Goal: Transaction & Acquisition: Book appointment/travel/reservation

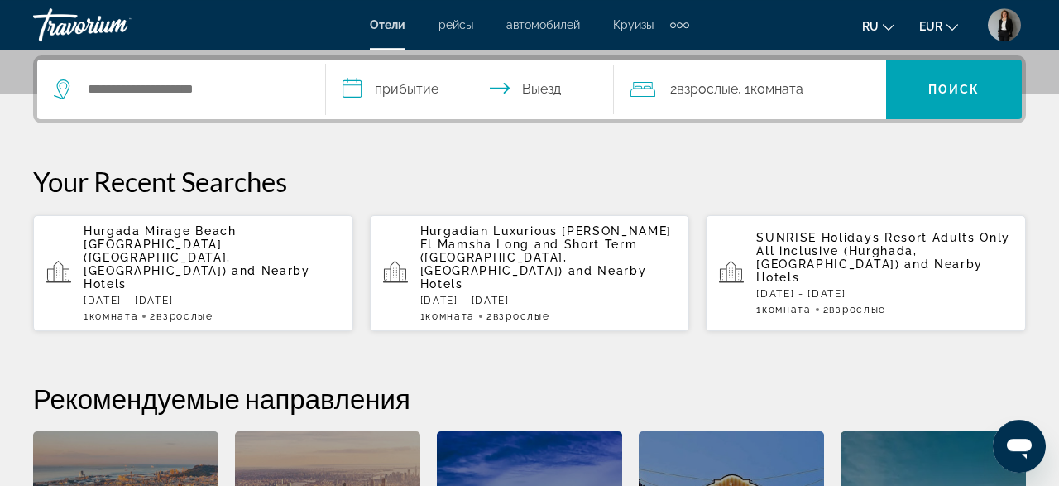
scroll to position [298, 0]
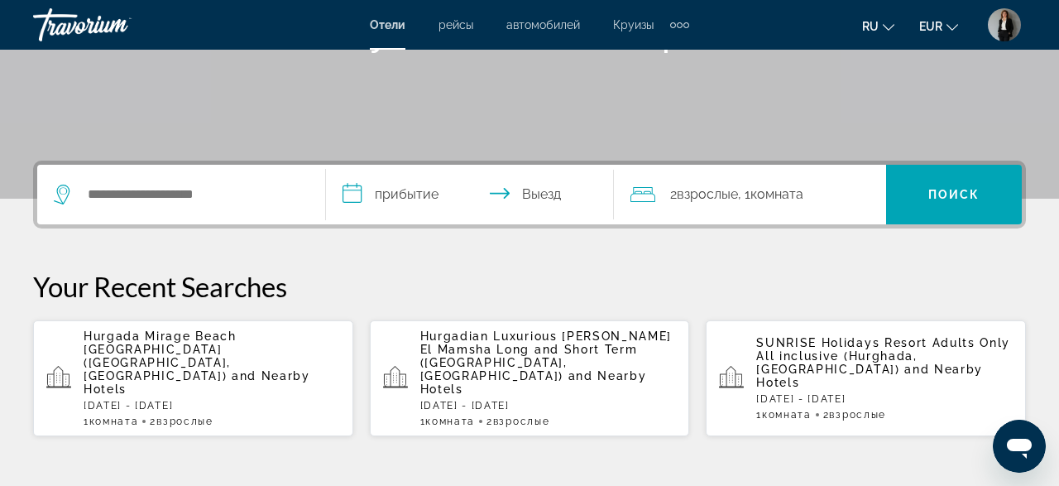
click at [210, 170] on div "Search widget" at bounding box center [181, 195] width 255 height 60
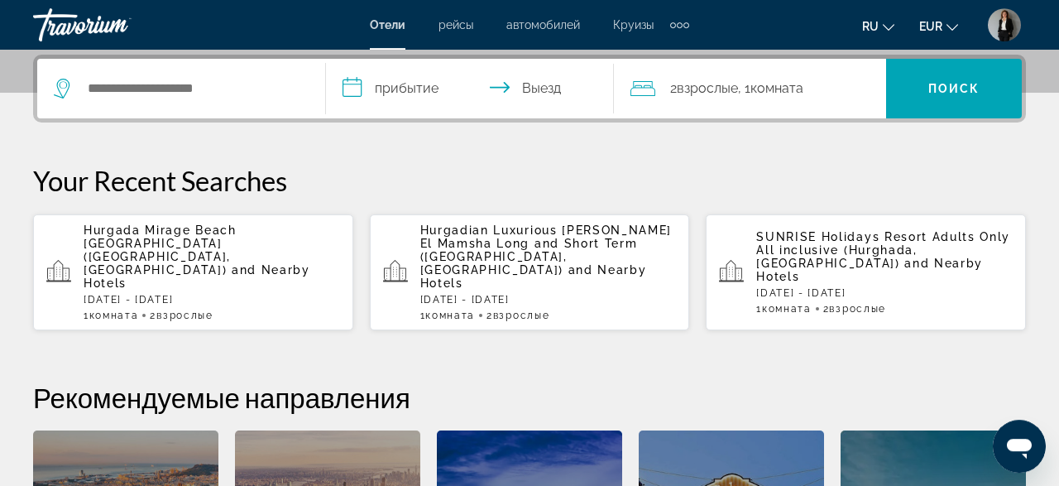
scroll to position [404, 0]
click at [180, 84] on input "Search hotel destination" at bounding box center [193, 88] width 214 height 25
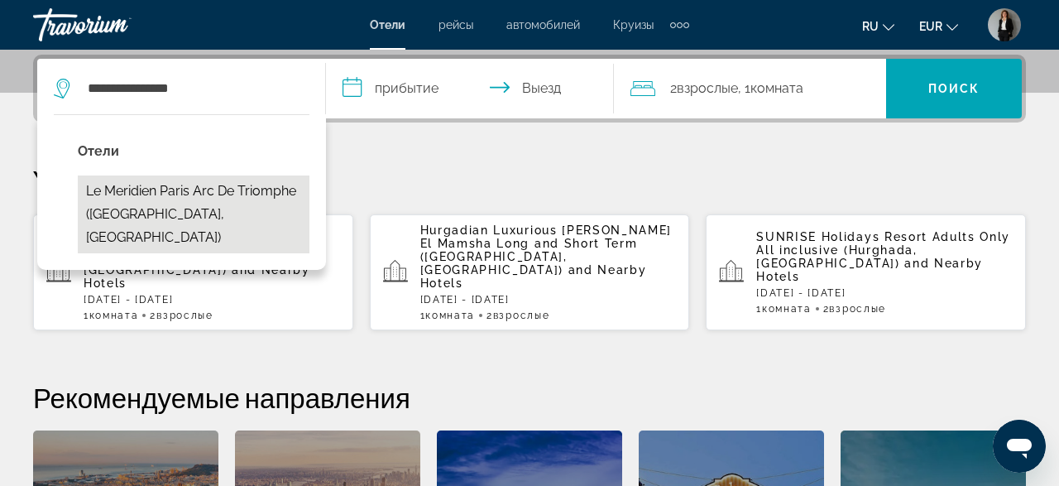
click at [186, 193] on button "Le Meridien Paris Arc De Triomphe ([GEOGRAPHIC_DATA], [GEOGRAPHIC_DATA])" at bounding box center [194, 214] width 232 height 78
type input "**********"
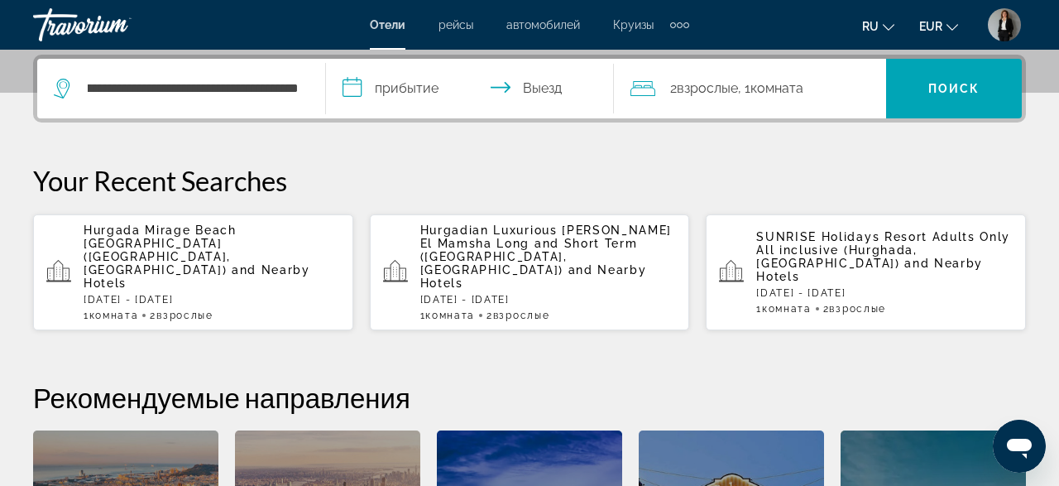
click at [381, 98] on input "**********" at bounding box center [473, 91] width 294 height 65
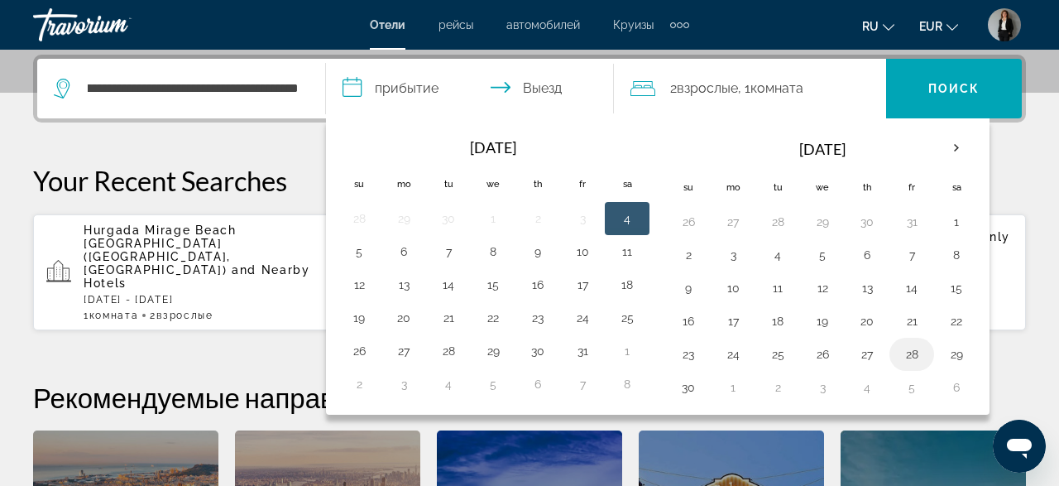
click at [898, 344] on button "28" at bounding box center [911, 353] width 26 height 23
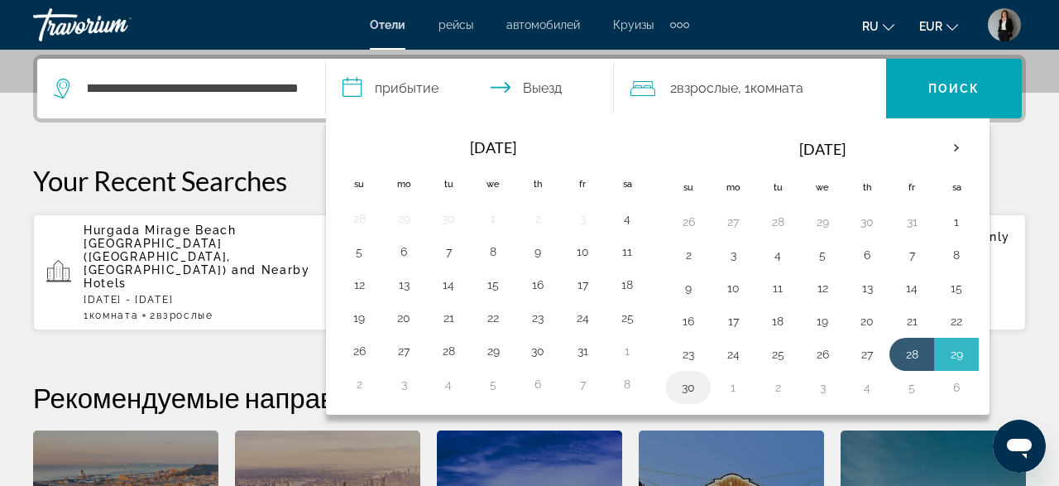
click at [684, 381] on button "30" at bounding box center [688, 387] width 26 height 23
type input "**********"
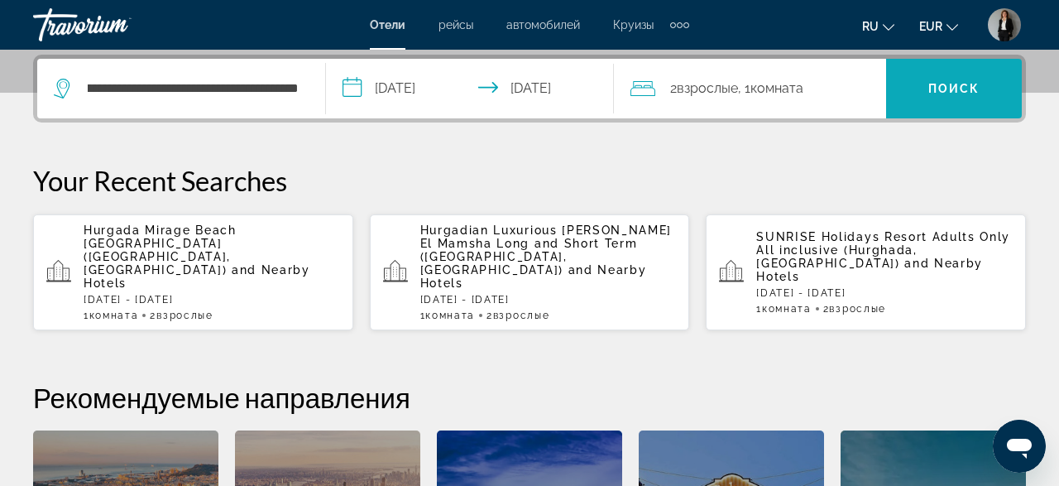
click at [959, 82] on span "Поиск" at bounding box center [954, 88] width 52 height 13
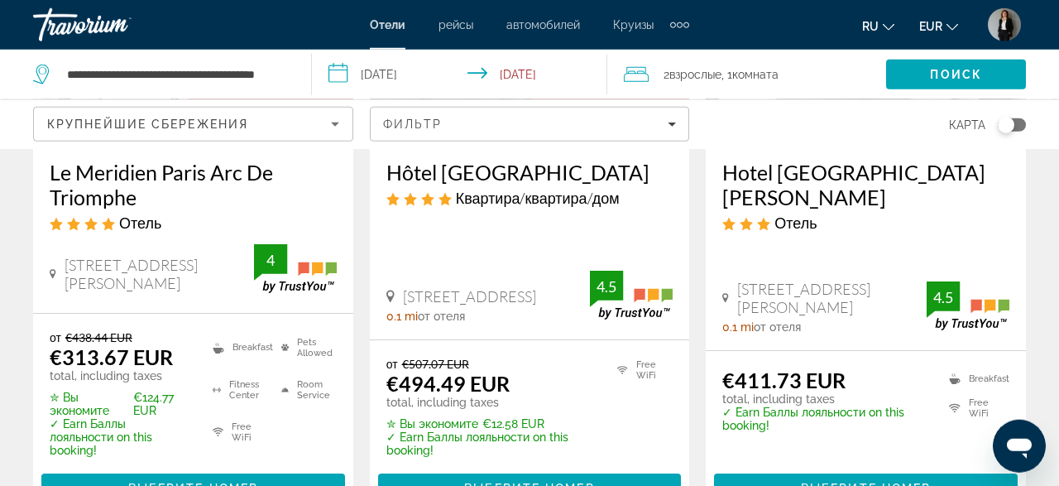
scroll to position [344, 0]
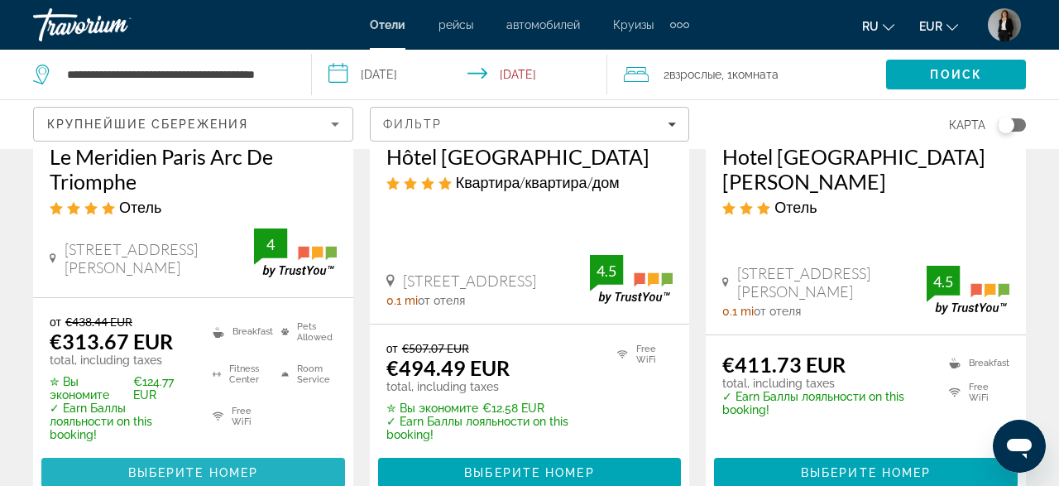
click at [292, 454] on span "Main content" at bounding box center [193, 472] width 304 height 40
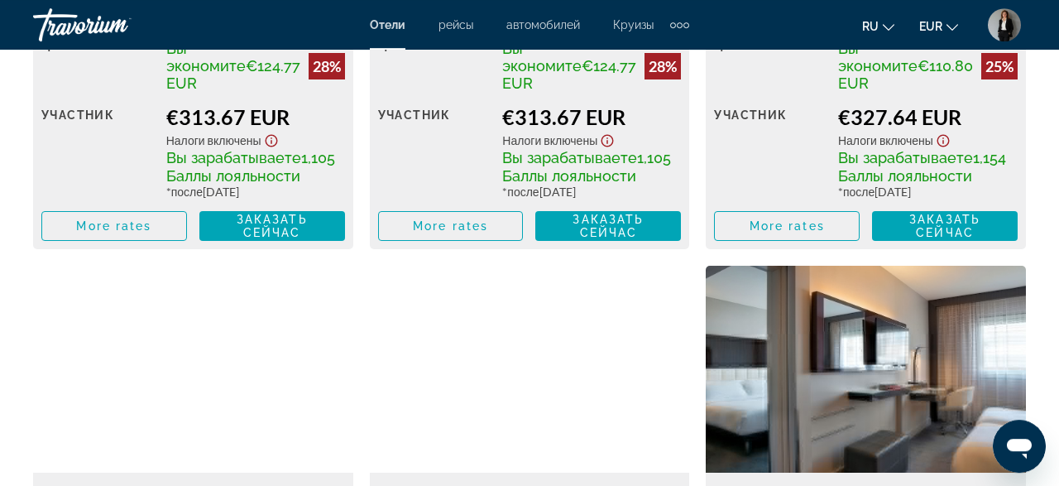
scroll to position [2928, 0]
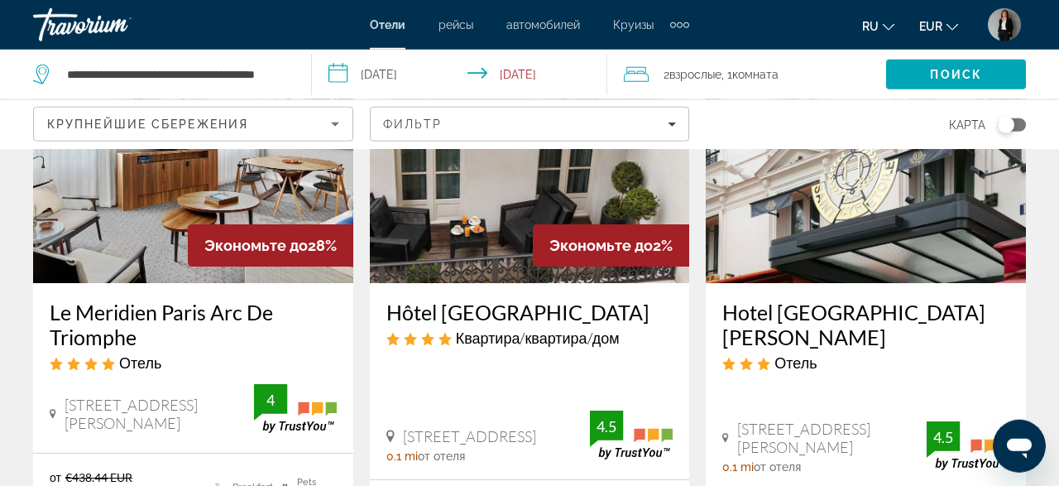
scroll to position [258, 0]
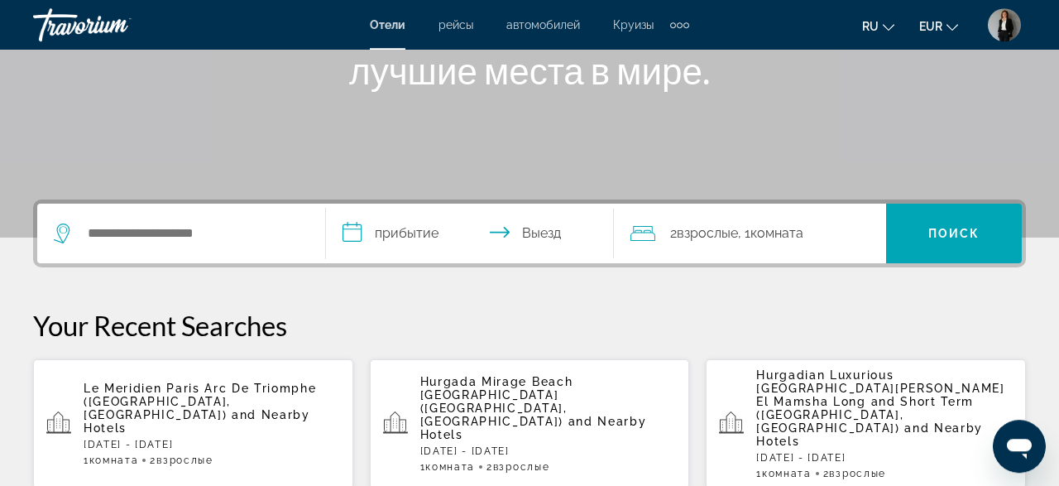
scroll to position [344, 0]
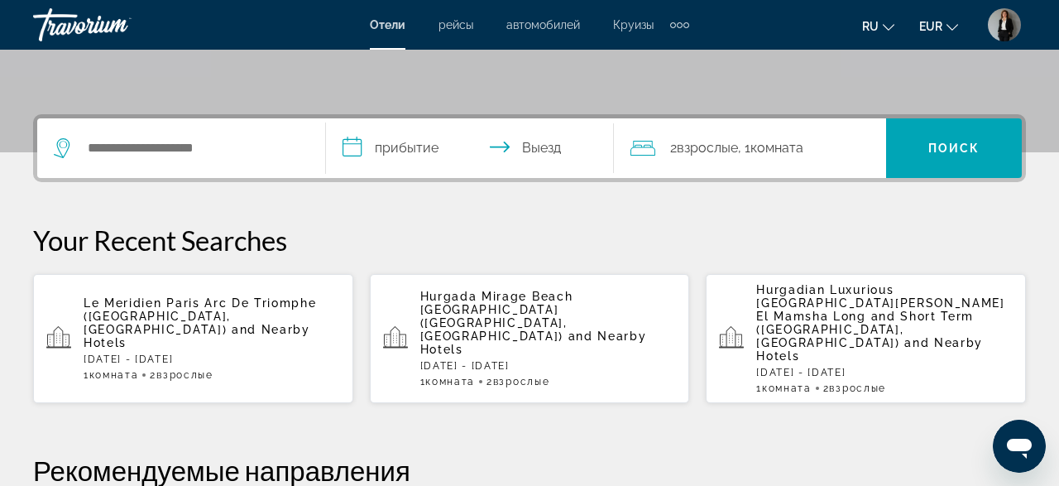
click at [153, 323] on span "and Nearby Hotels" at bounding box center [197, 336] width 227 height 26
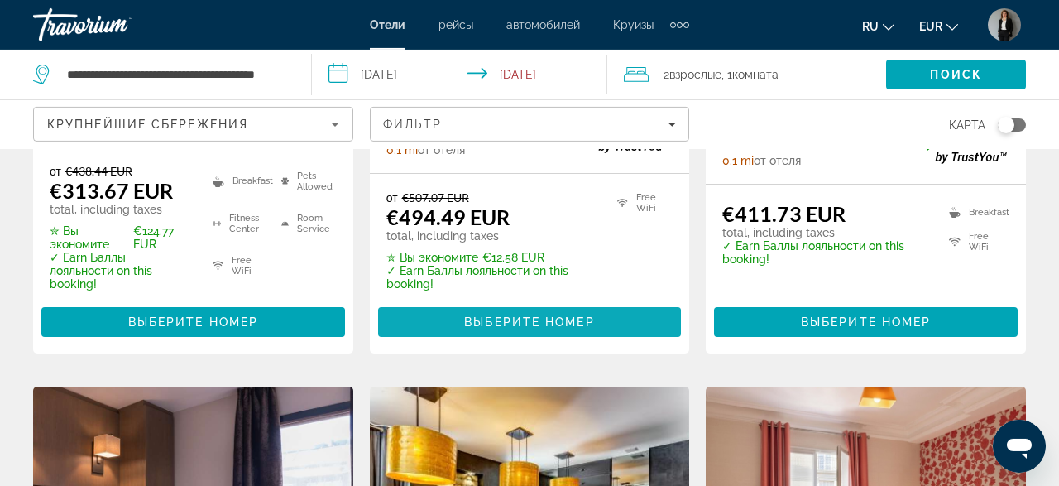
scroll to position [516, 0]
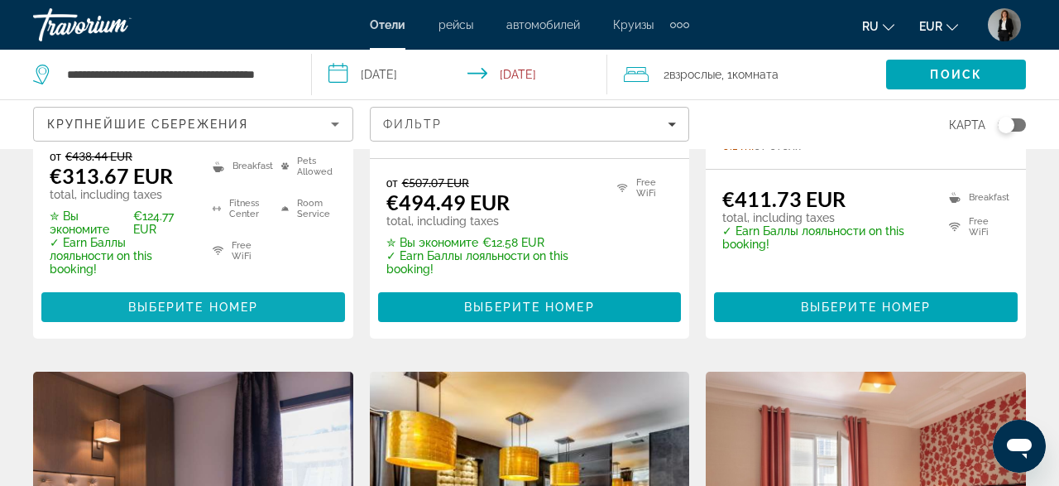
click at [261, 288] on span "Main content" at bounding box center [193, 307] width 304 height 40
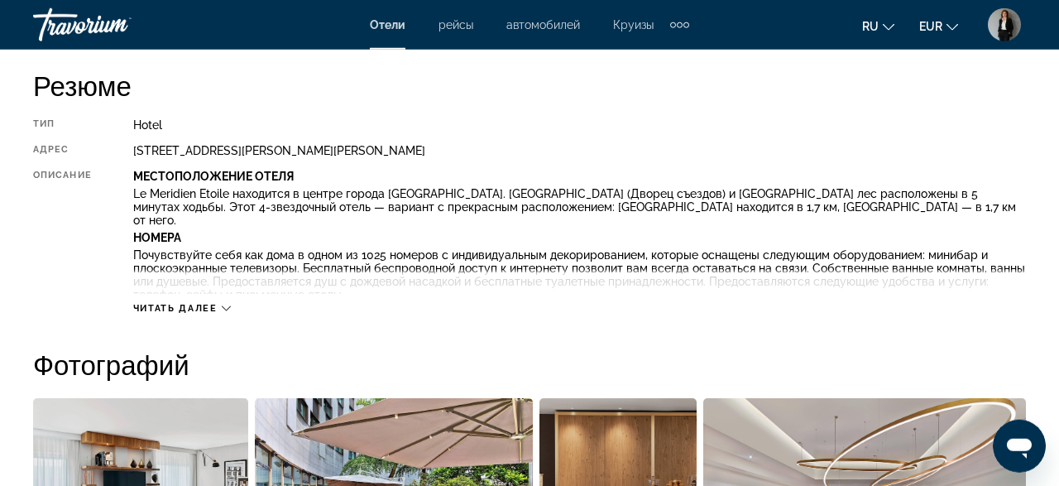
scroll to position [860, 0]
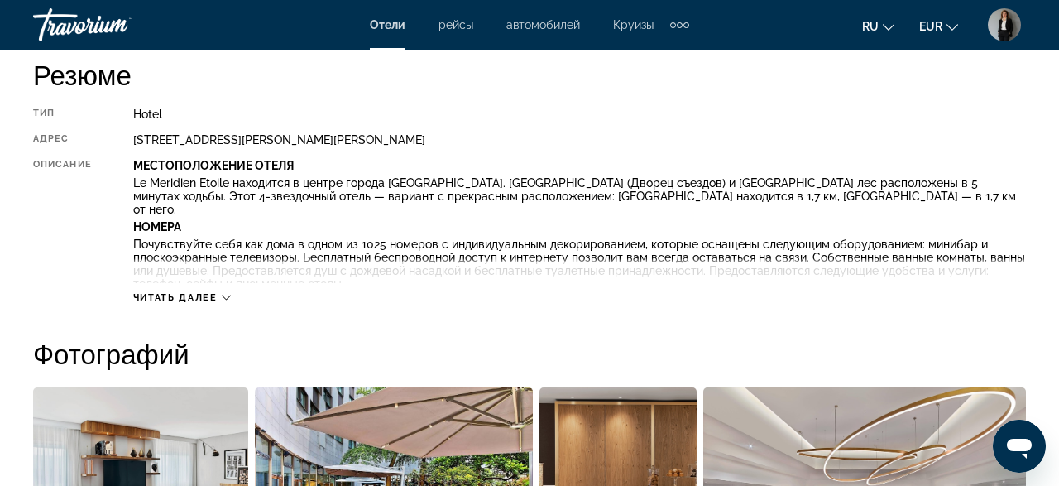
click at [219, 289] on div "Читать далее" at bounding box center [579, 280] width 893 height 45
click at [218, 296] on div "Читать далее" at bounding box center [182, 297] width 98 height 11
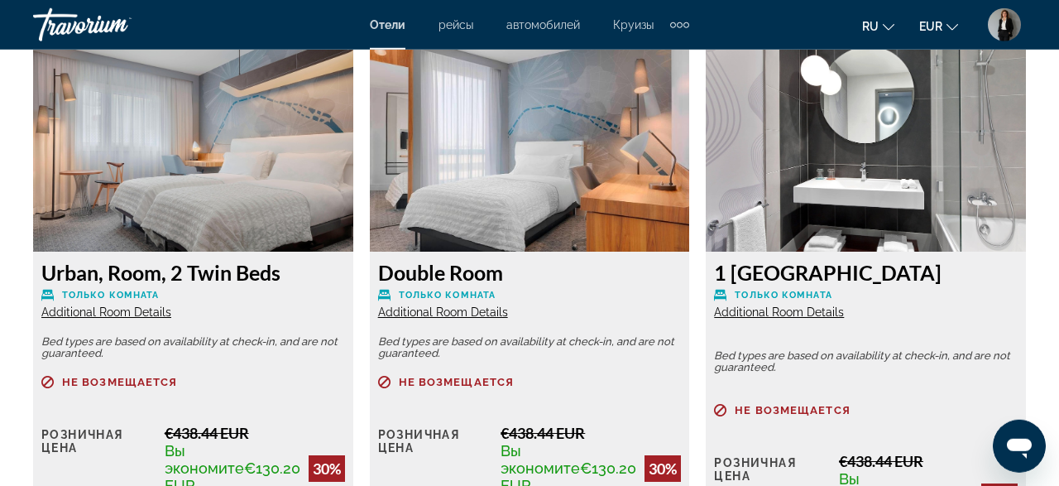
scroll to position [2839, 0]
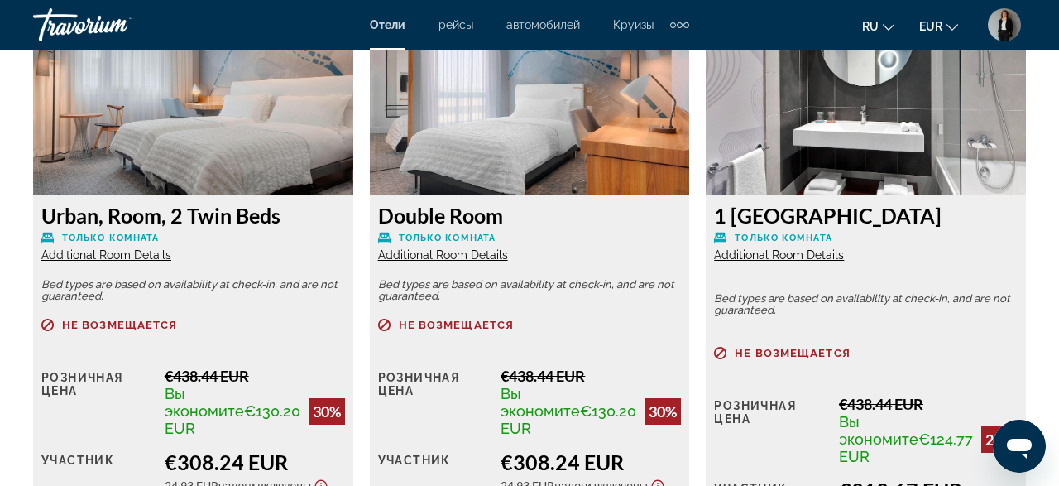
click at [872, 203] on h3 "1 [GEOGRAPHIC_DATA]" at bounding box center [866, 215] width 304 height 25
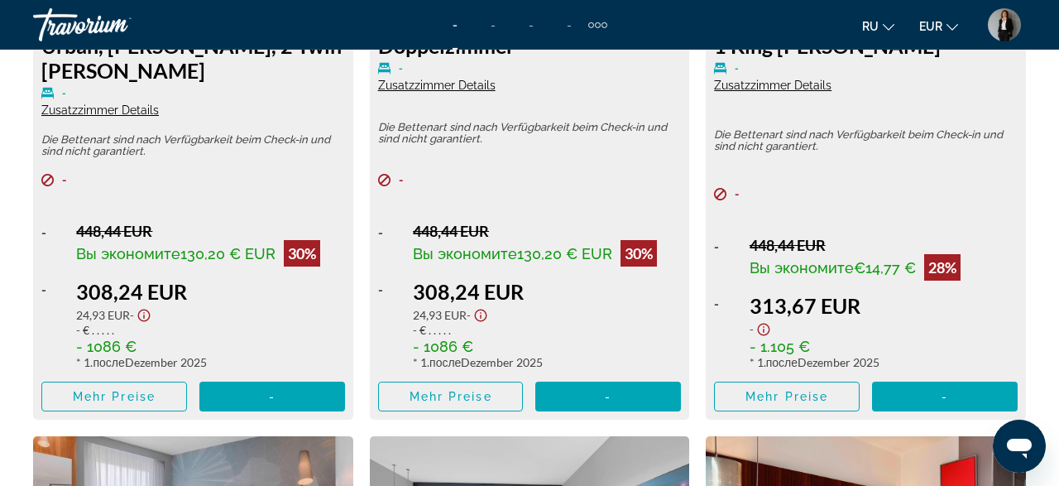
scroll to position [3011, 0]
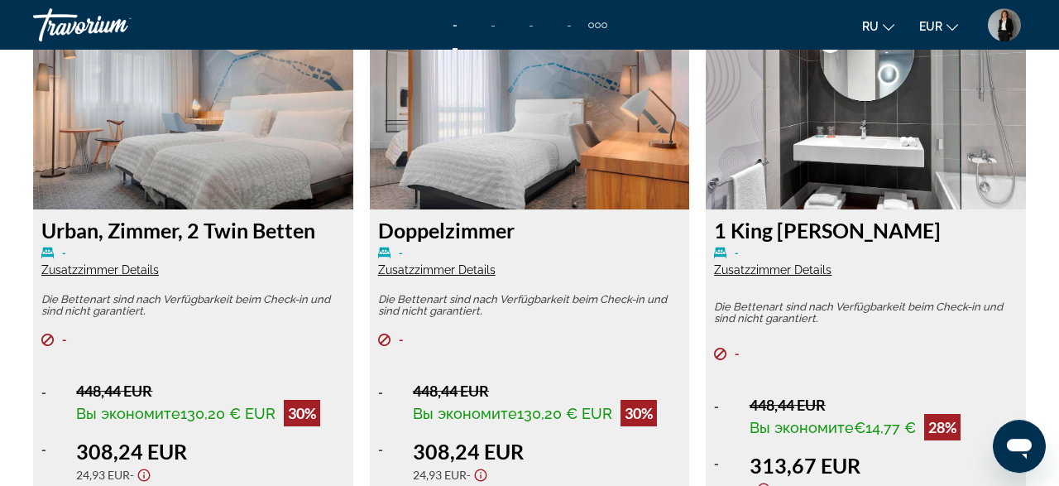
scroll to position [2664, 0]
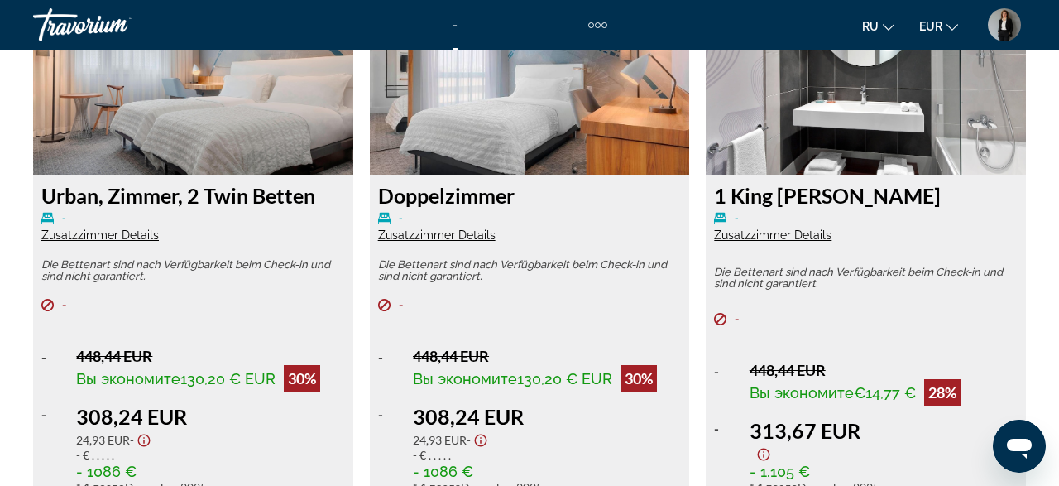
click at [144, 229] on span "Zusatzzimmer Details" at bounding box center [99, 234] width 117 height 13
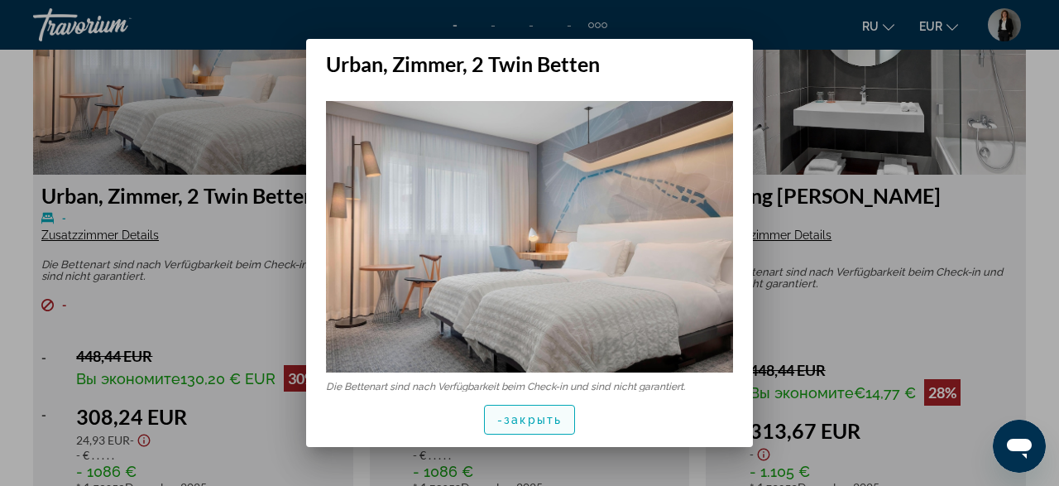
click at [544, 426] on span "закрыть" at bounding box center [533, 419] width 58 height 13
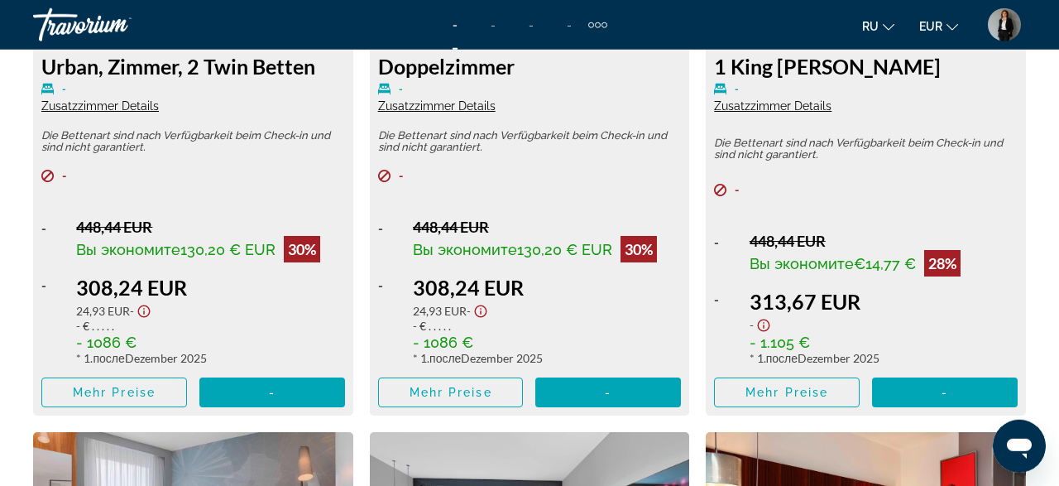
scroll to position [3008, 0]
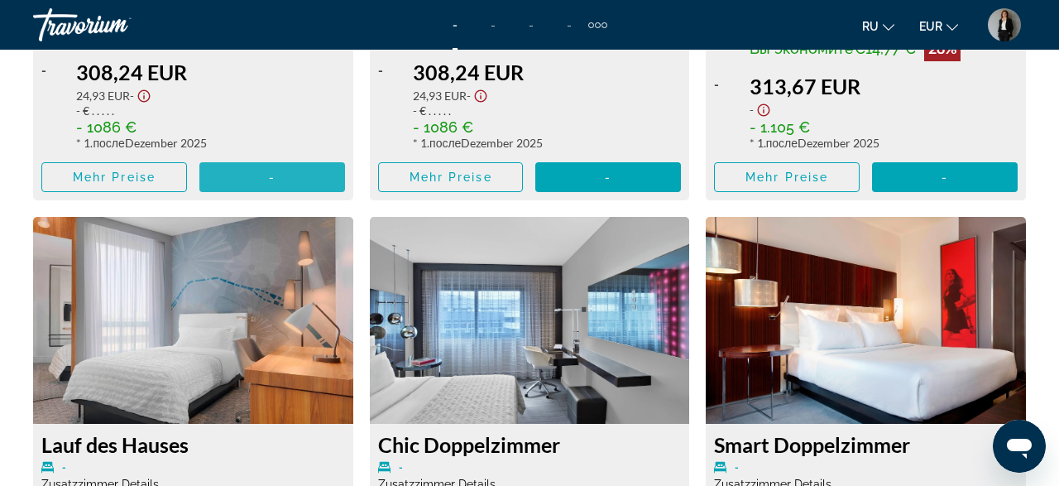
click at [292, 179] on span "Hauptinhalt" at bounding box center [272, 177] width 146 height 40
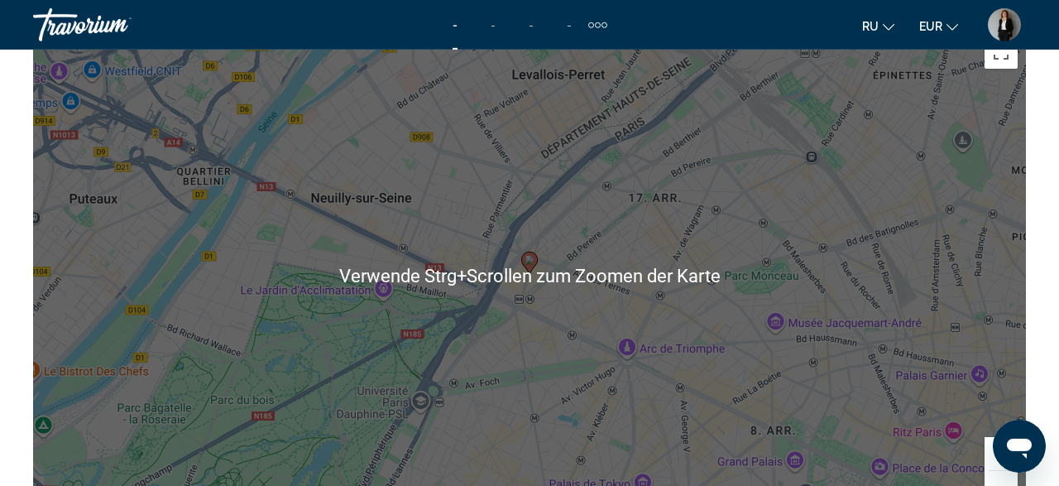
scroll to position [2061, 0]
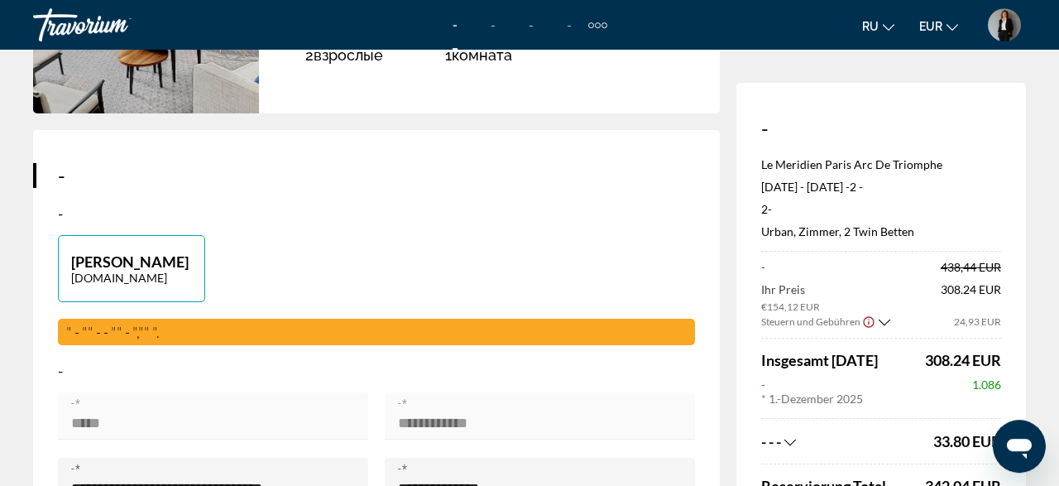
scroll to position [258, 0]
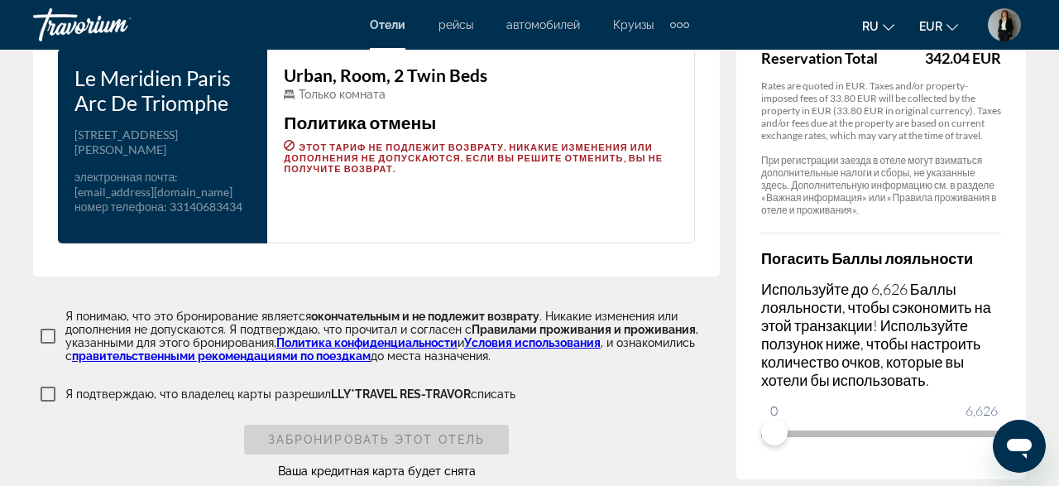
scroll to position [2409, 0]
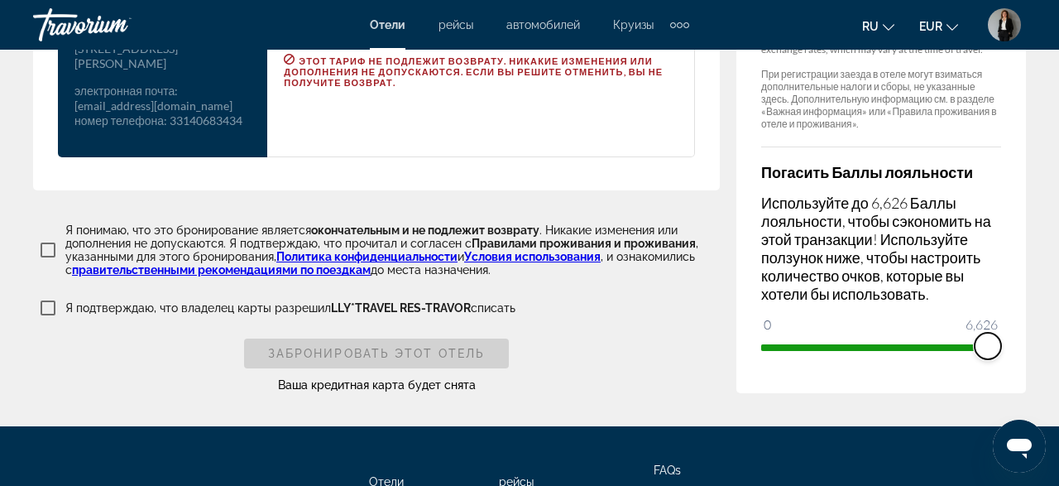
drag, startPoint x: 797, startPoint y: 387, endPoint x: 1058, endPoint y: 390, distance: 261.4
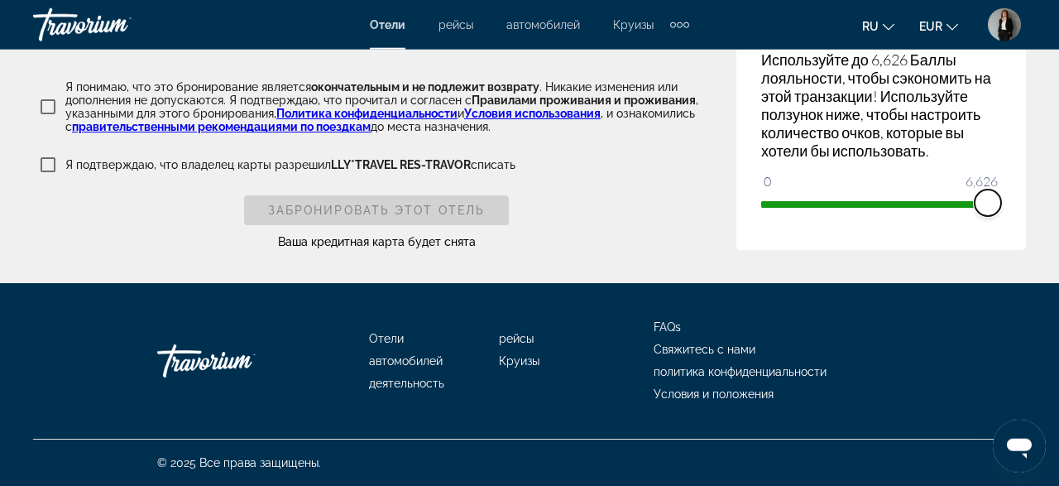
scroll to position [2581, 0]
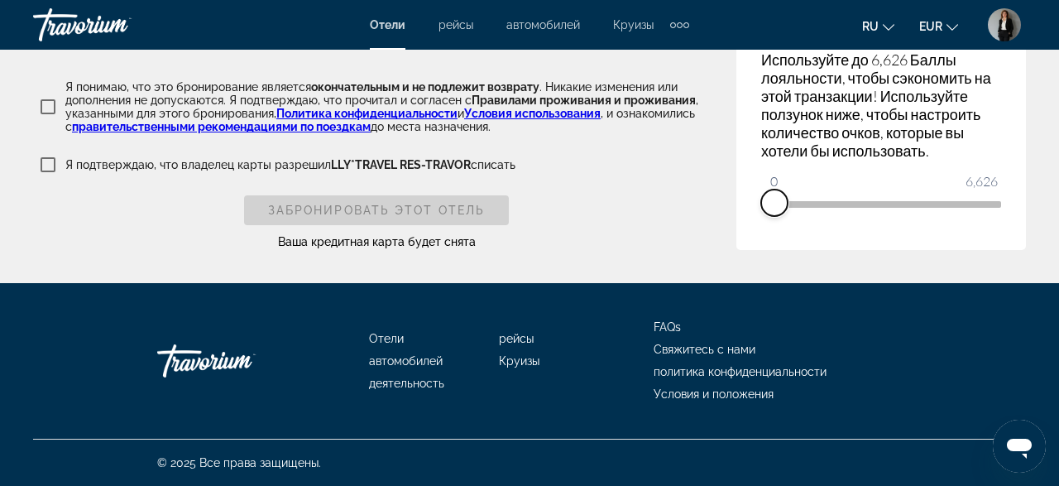
drag, startPoint x: 983, startPoint y: 223, endPoint x: 722, endPoint y: 223, distance: 260.6
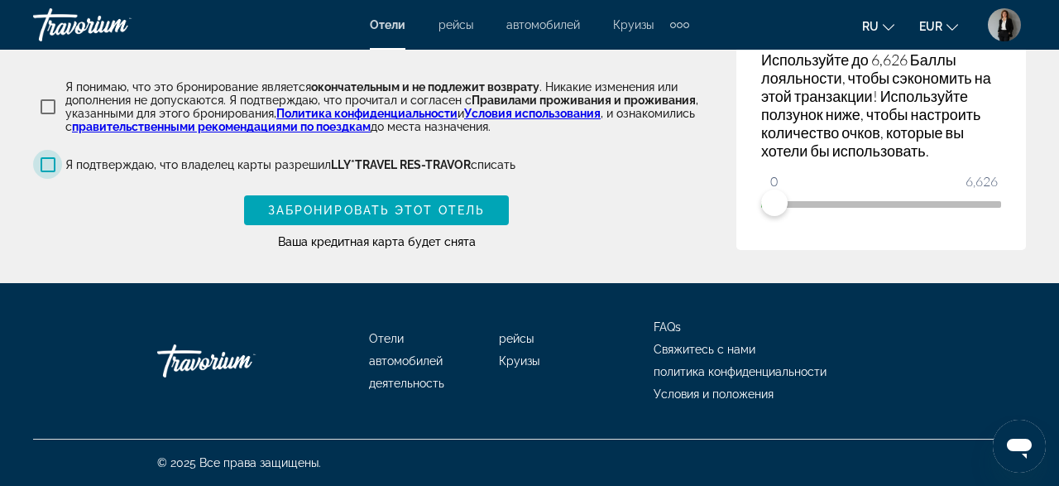
scroll to position [2508, 0]
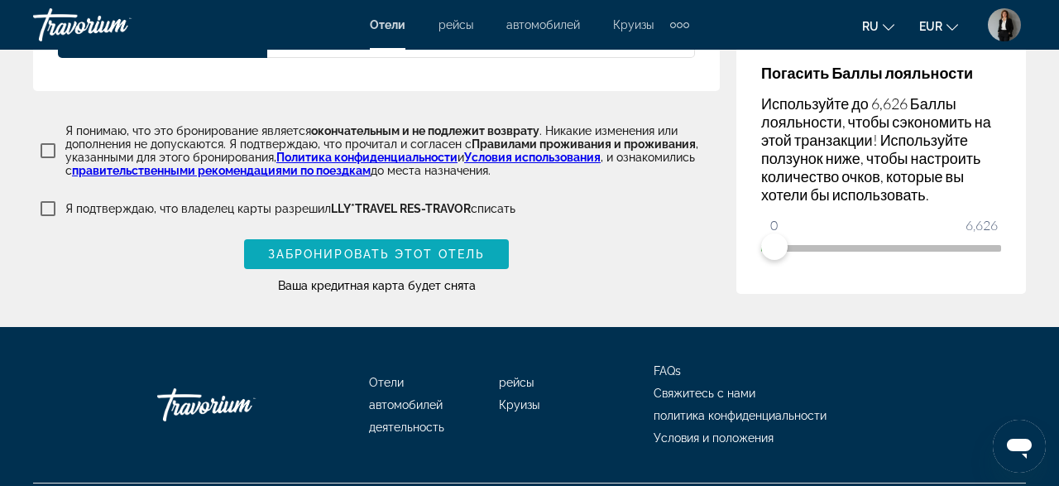
click at [418, 274] on span "Main content" at bounding box center [376, 254] width 265 height 40
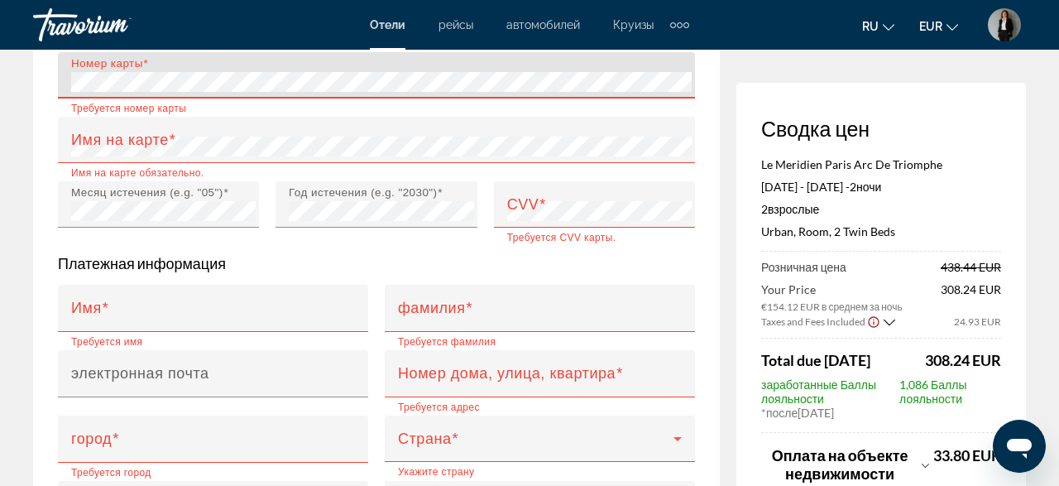
scroll to position [1813, 0]
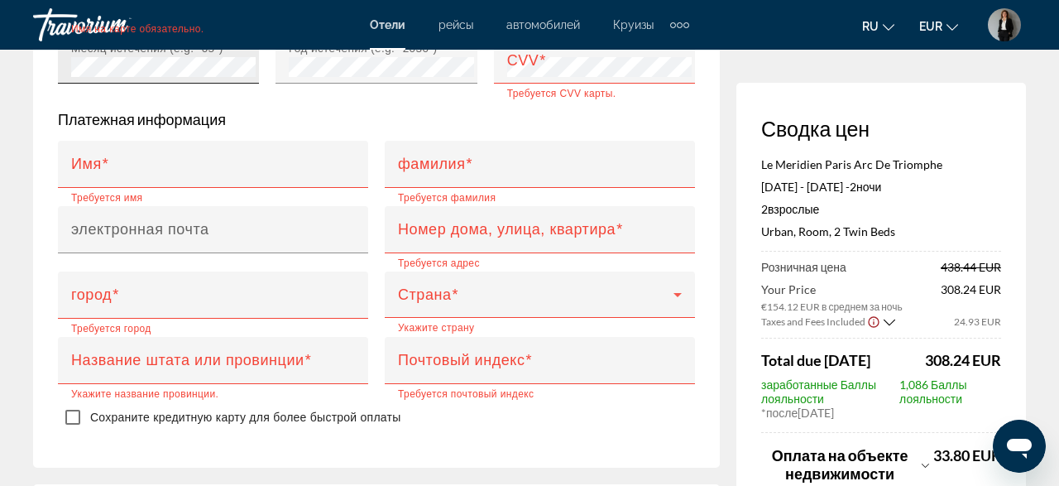
click at [194, 84] on div "Месяц истечения (e.g. "05")" at bounding box center [163, 60] width 184 height 46
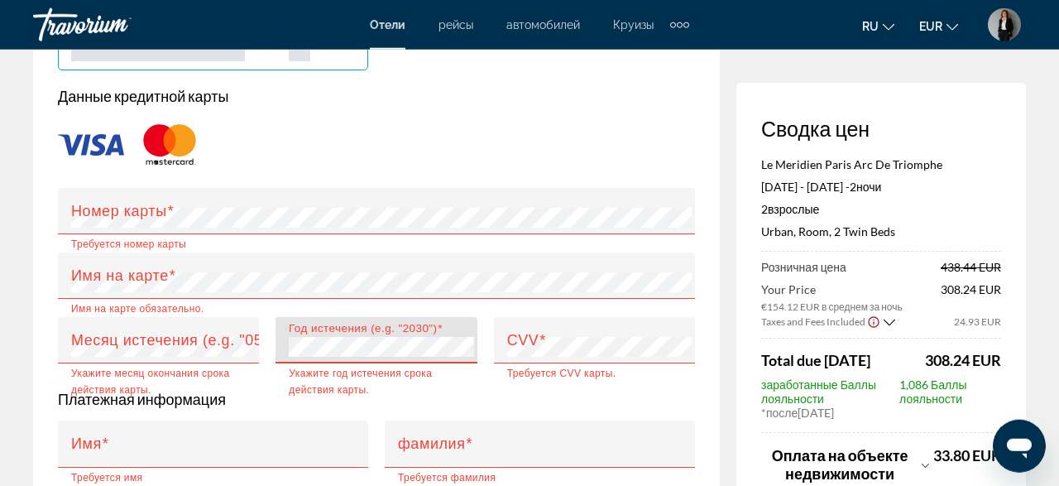
scroll to position [1641, 0]
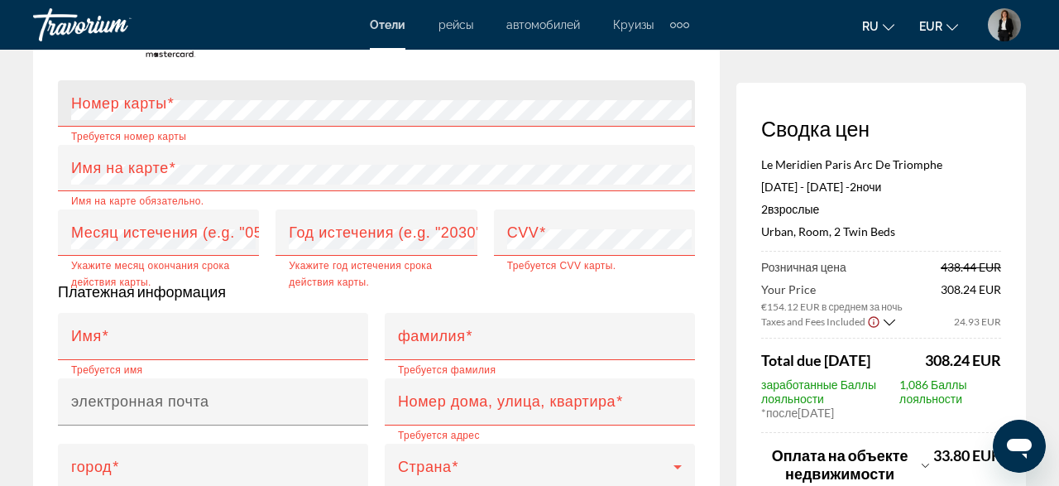
click at [136, 127] on div "Номер карты" at bounding box center [381, 103] width 620 height 46
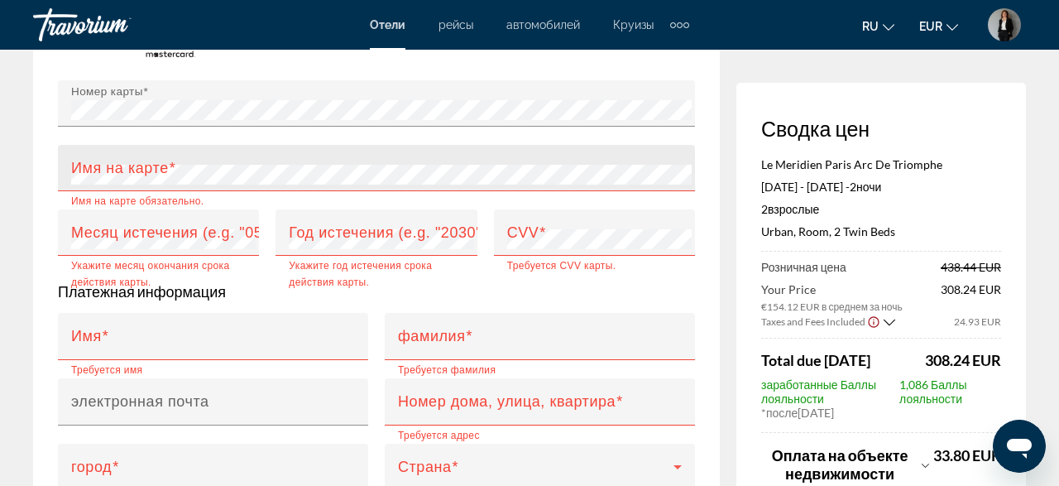
click at [216, 191] on div "Имя на карте" at bounding box center [381, 168] width 620 height 46
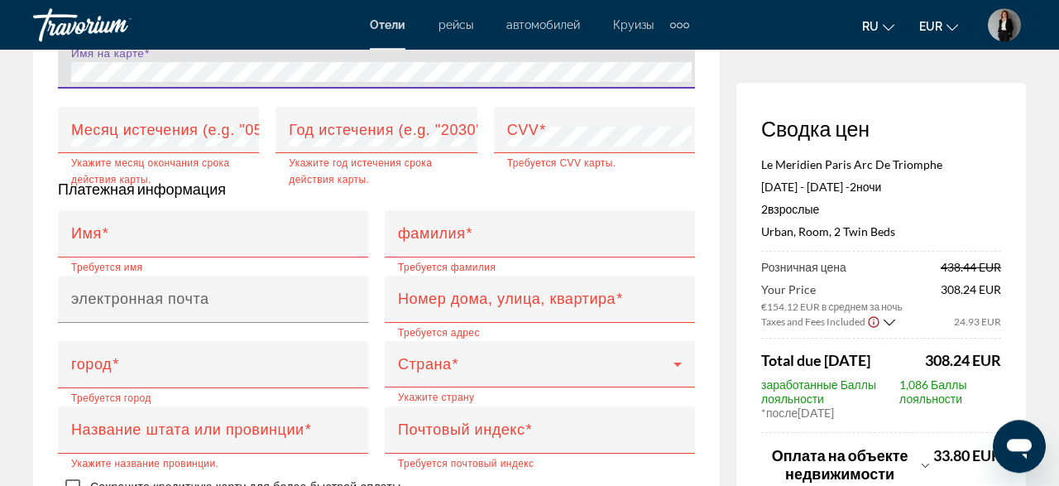
scroll to position [1813, 0]
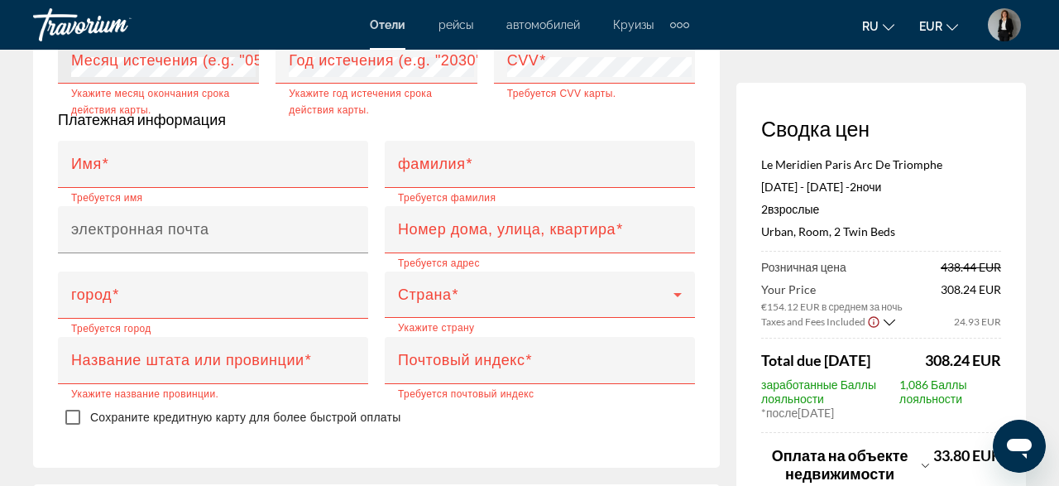
click at [205, 84] on div "Месяц истечения (e.g. "05")" at bounding box center [163, 60] width 184 height 46
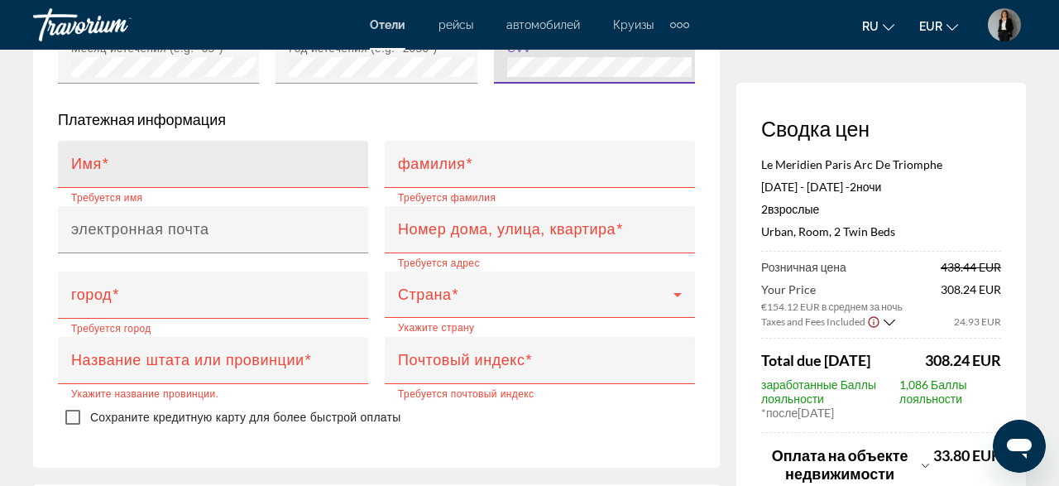
click at [305, 188] on div "Имя" at bounding box center [218, 164] width 294 height 47
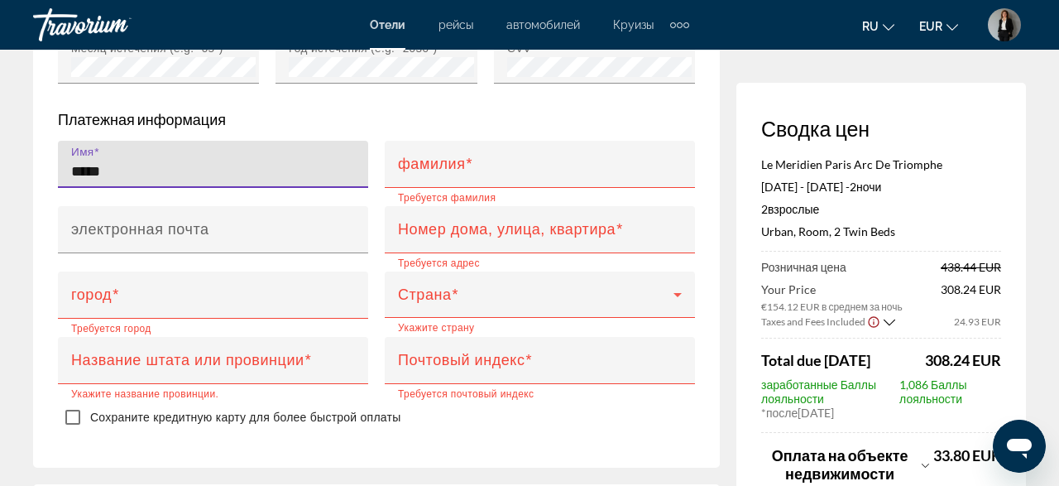
type input "*****"
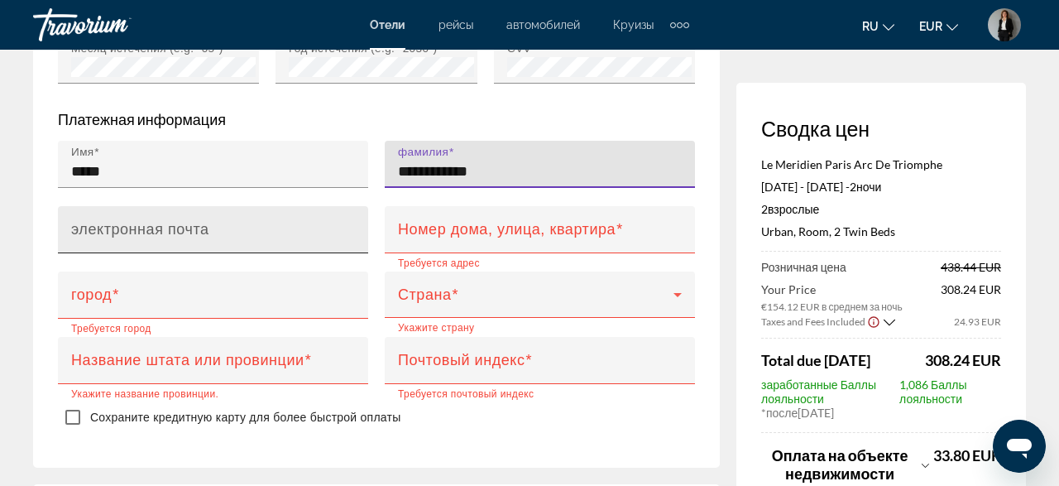
type input "**********"
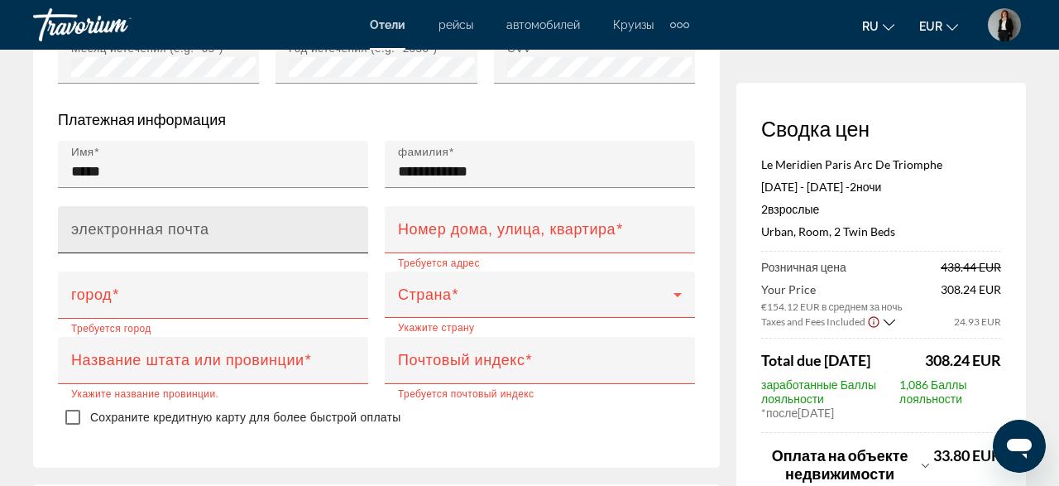
click at [298, 253] on div "электронная почта" at bounding box center [218, 229] width 294 height 47
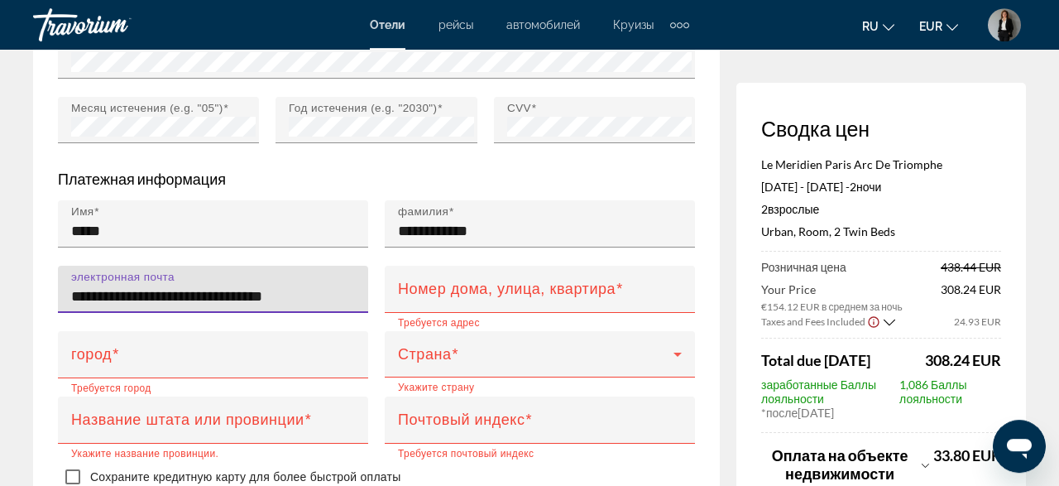
scroll to position [1727, 0]
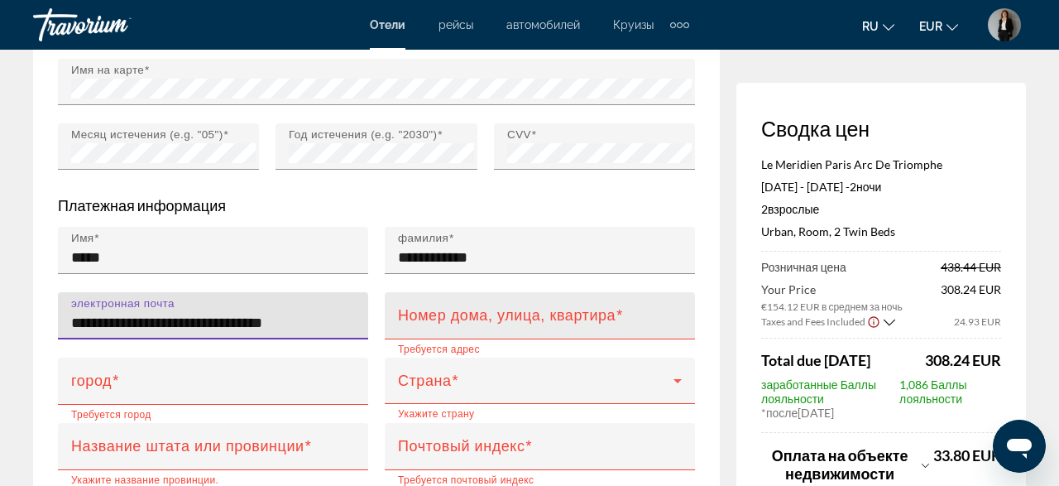
type input "**********"
click at [548, 323] on mat-label "Номер дома, улица, квартира" at bounding box center [507, 315] width 218 height 17
click at [548, 333] on input "Номер дома, улица, квартира" at bounding box center [545, 323] width 294 height 20
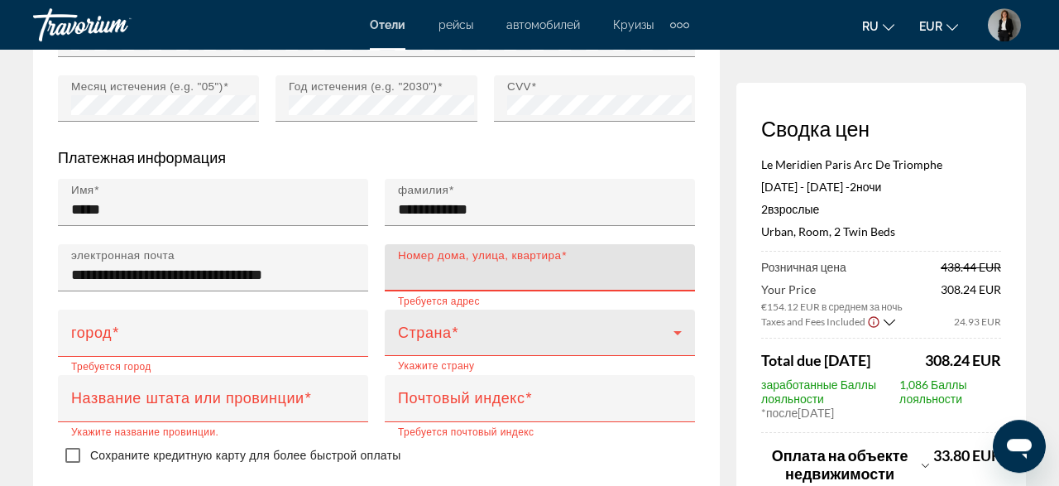
scroll to position [1813, 0]
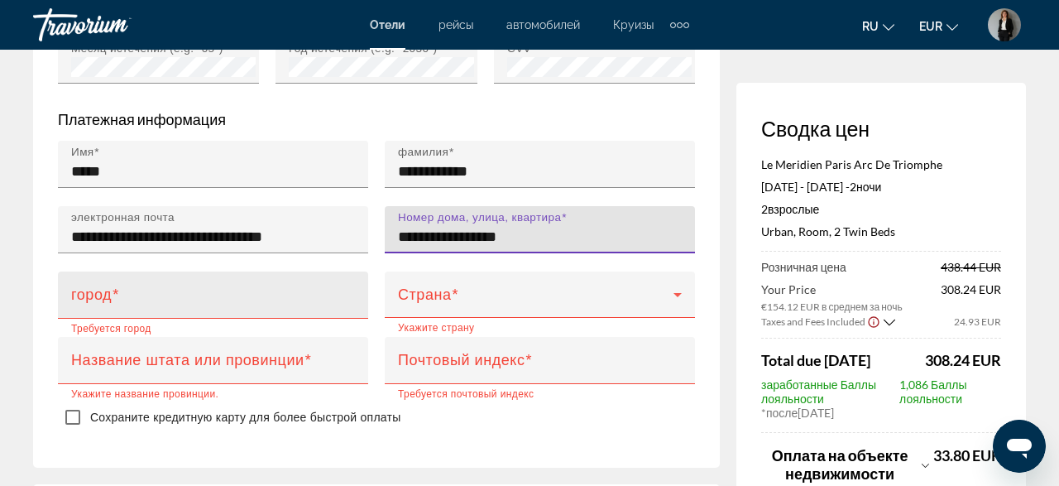
type input "**********"
click at [323, 312] on input "город" at bounding box center [218, 302] width 294 height 20
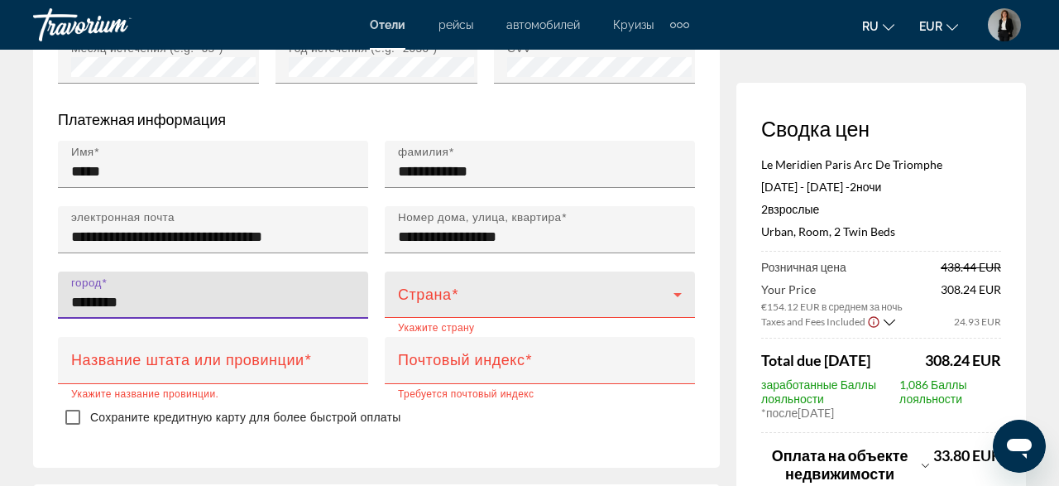
type input "********"
click at [673, 304] on icon "Main content" at bounding box center [678, 295] width 20 height 20
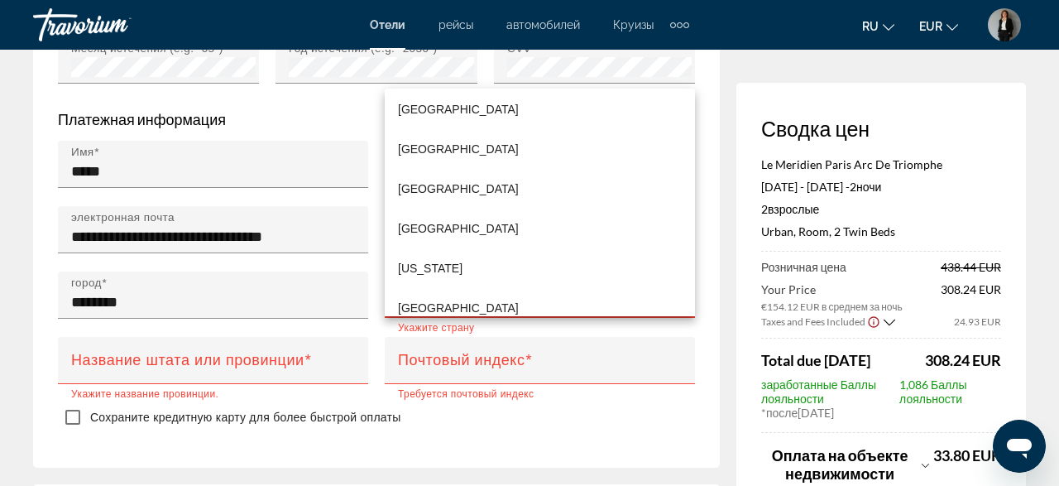
scroll to position [3167, 0]
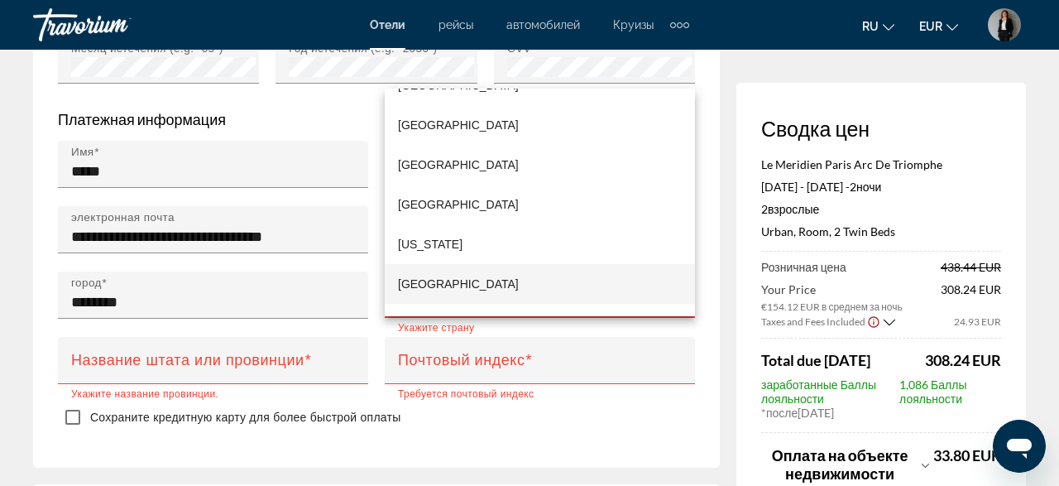
click at [530, 277] on mat-option "Germany" at bounding box center [540, 284] width 310 height 40
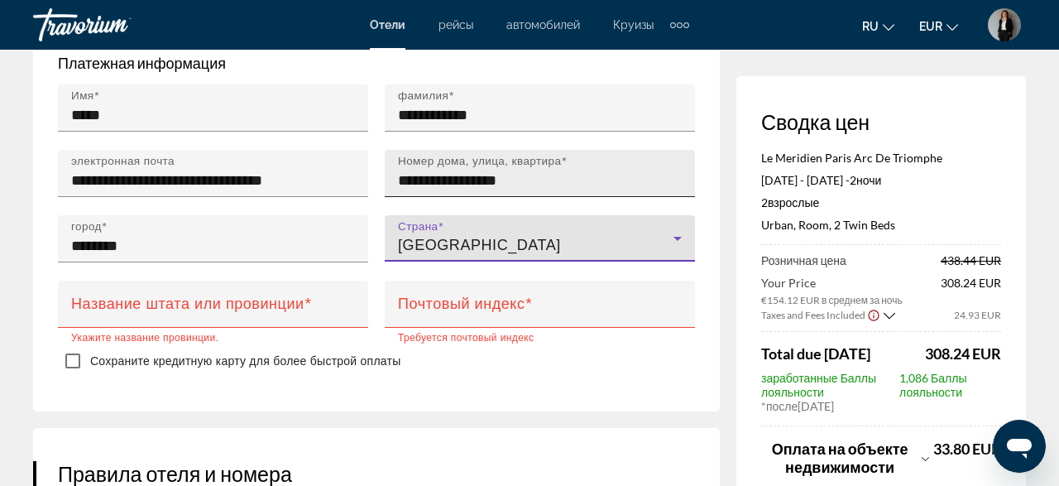
scroll to position [1899, 0]
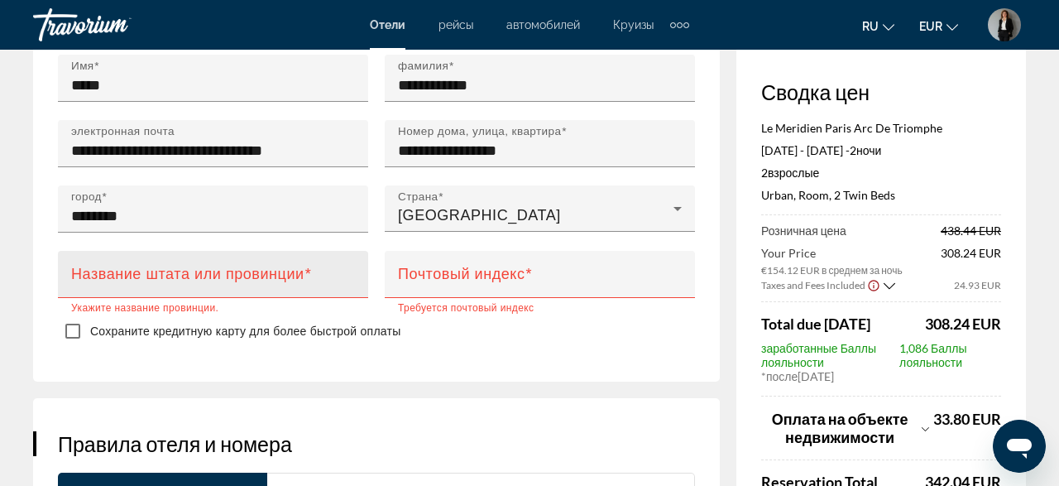
click at [170, 282] on mat-label "Название штата или провинции" at bounding box center [187, 274] width 233 height 17
click at [170, 291] on input "Название штата или провинции" at bounding box center [218, 281] width 294 height 20
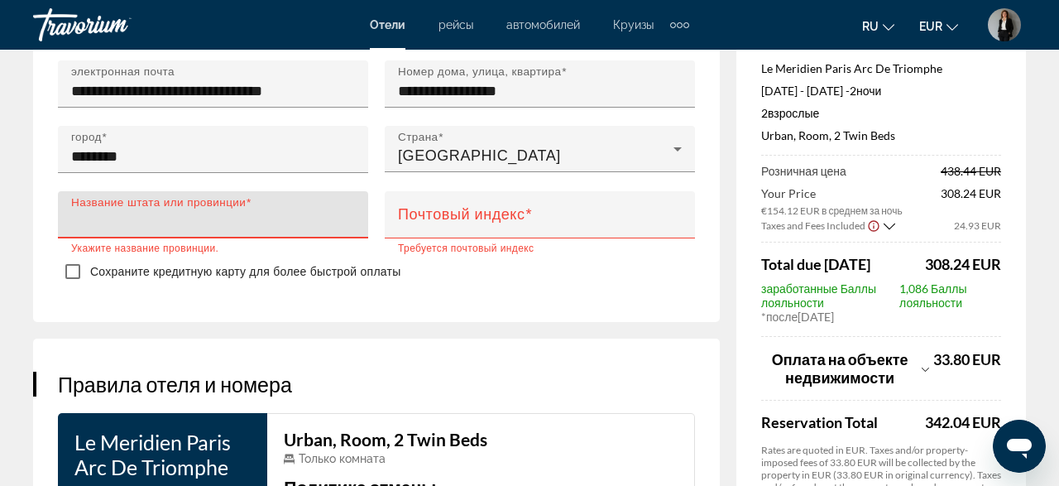
scroll to position [1985, 0]
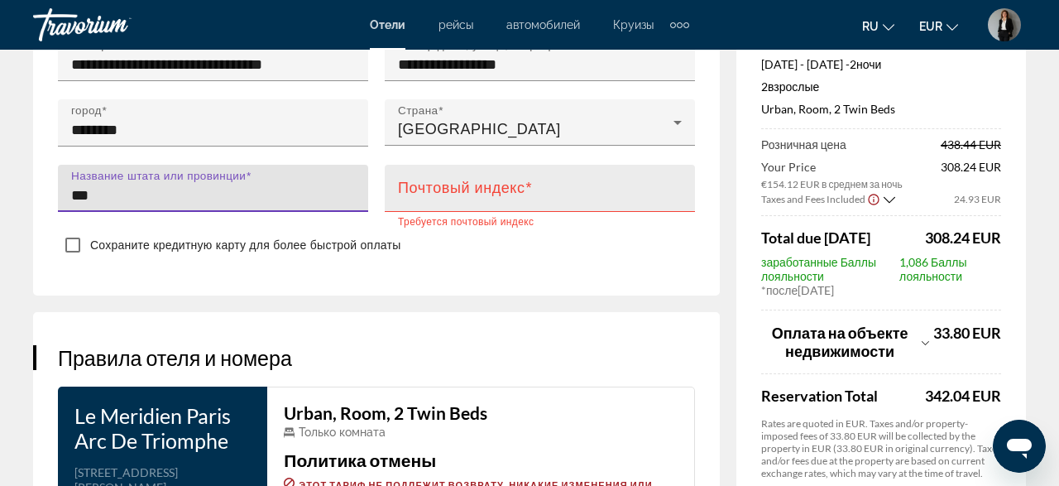
type input "***"
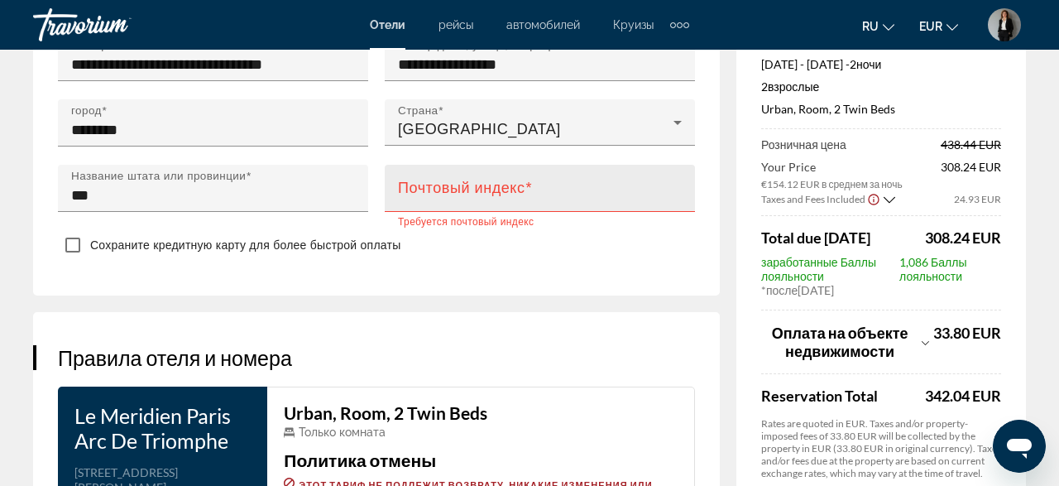
click at [521, 196] on mat-label "Почтовый индекс" at bounding box center [461, 188] width 127 height 17
click at [521, 205] on input "Почтовый индекс" at bounding box center [545, 195] width 294 height 20
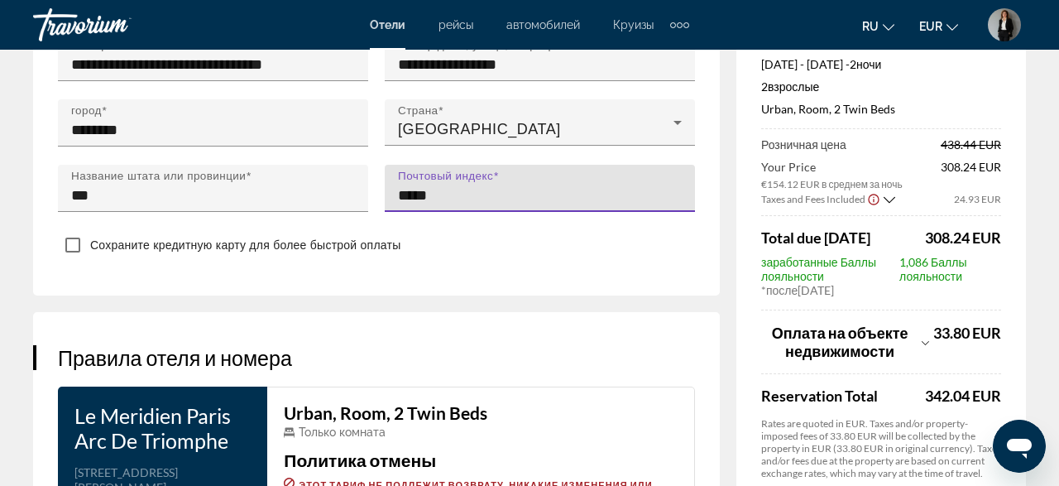
type input "*****"
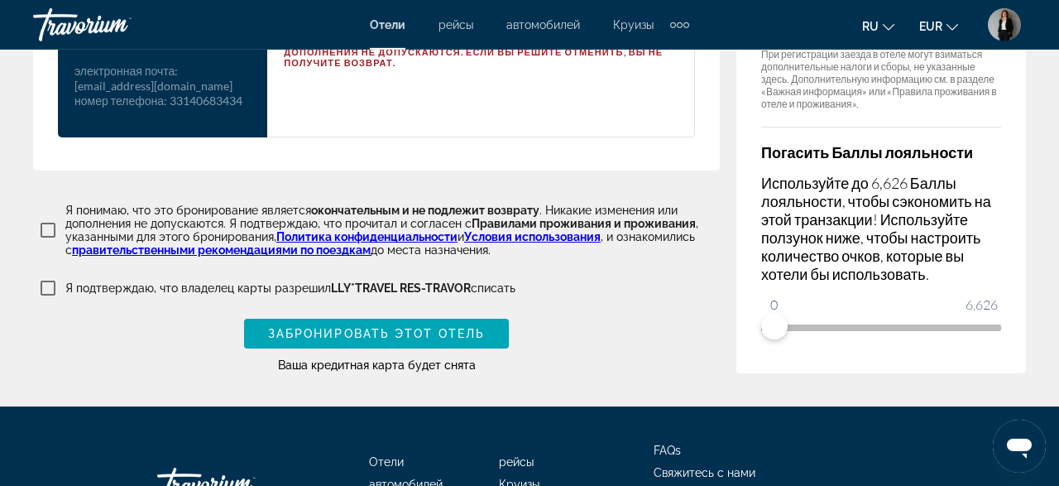
scroll to position [2594, 0]
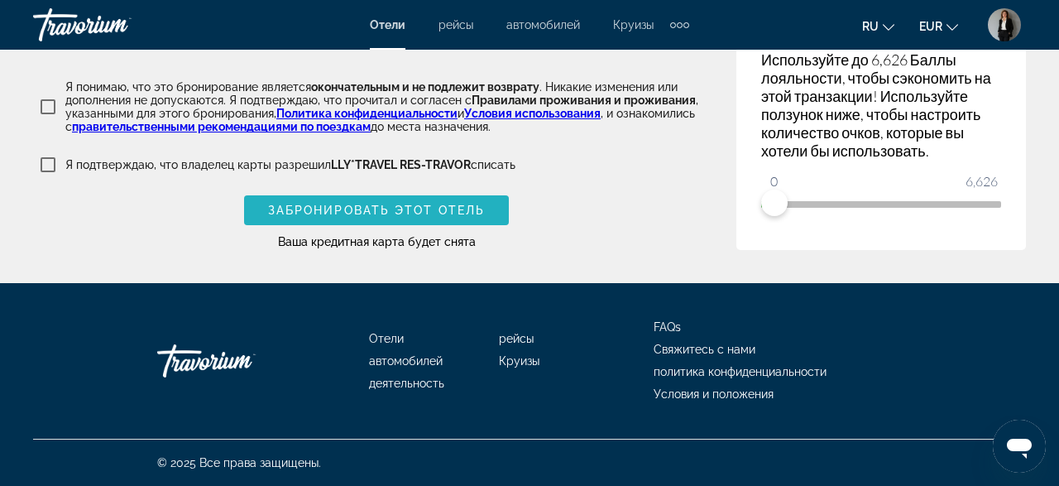
click at [460, 201] on span "Main content" at bounding box center [376, 210] width 265 height 40
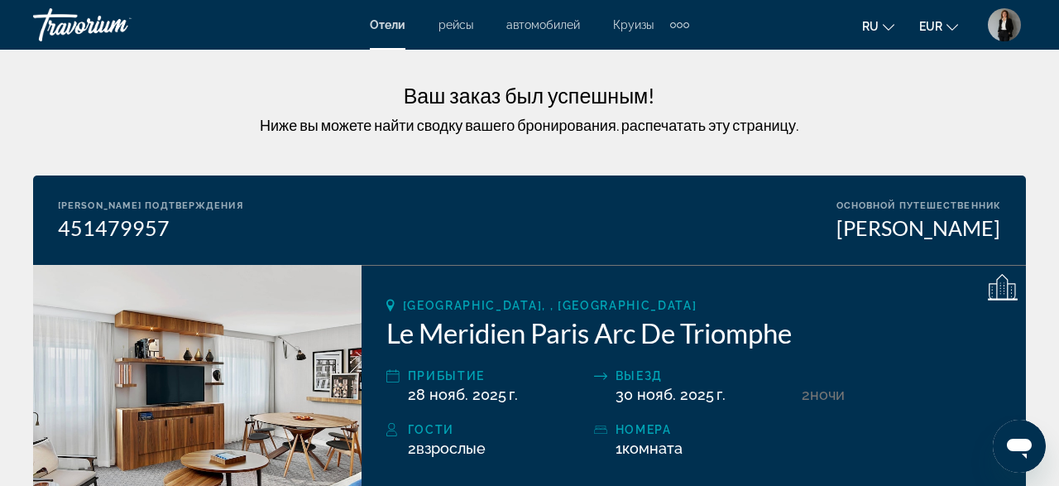
click at [1012, 28] on img "User Menu" at bounding box center [1004, 24] width 33 height 33
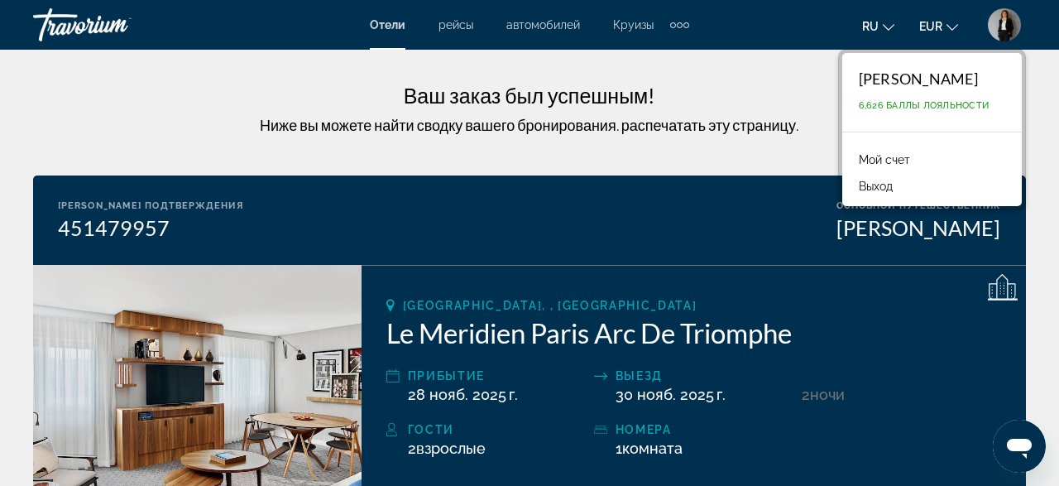
click at [874, 161] on link "Мой счет" at bounding box center [884, 160] width 68 height 22
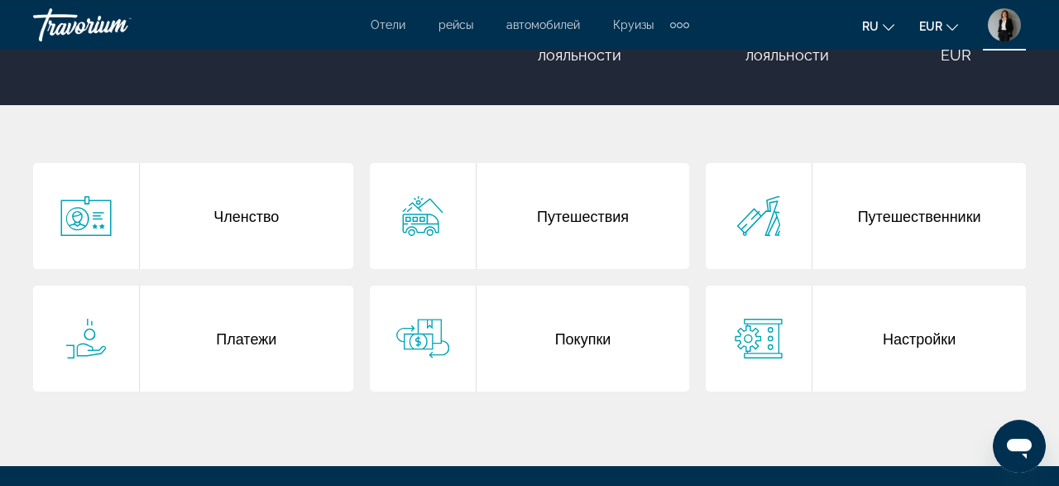
scroll to position [172, 0]
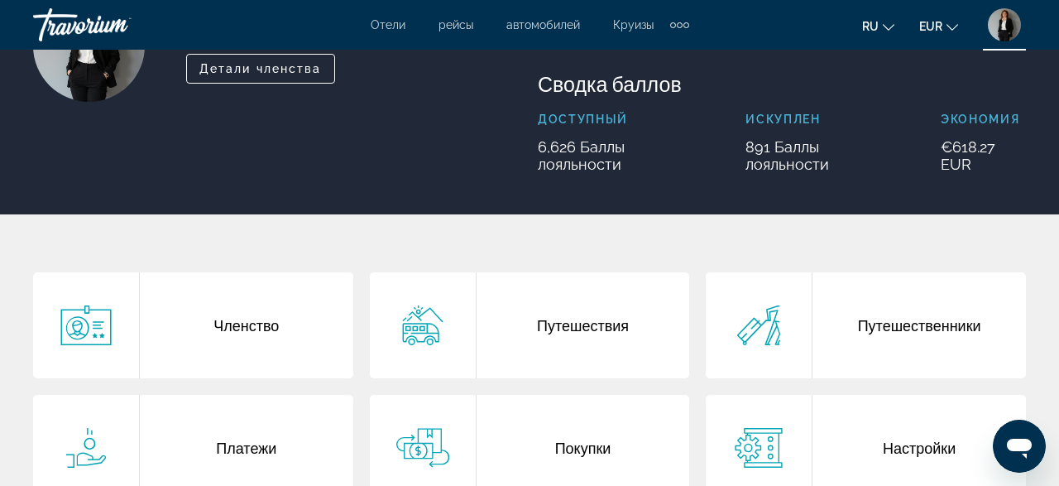
click at [879, 326] on div "Путешественники" at bounding box center [918, 325] width 213 height 106
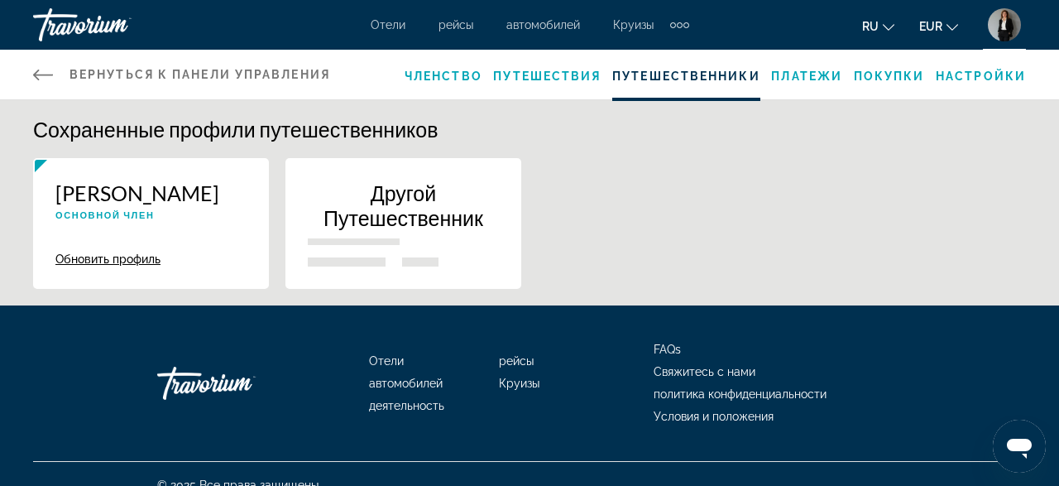
click at [31, 70] on div "Вернуться к панели управления Панель приборов Членство Путешествия Путешественн…" at bounding box center [529, 75] width 1059 height 50
click at [38, 73] on icon "Main content" at bounding box center [43, 75] width 20 height 20
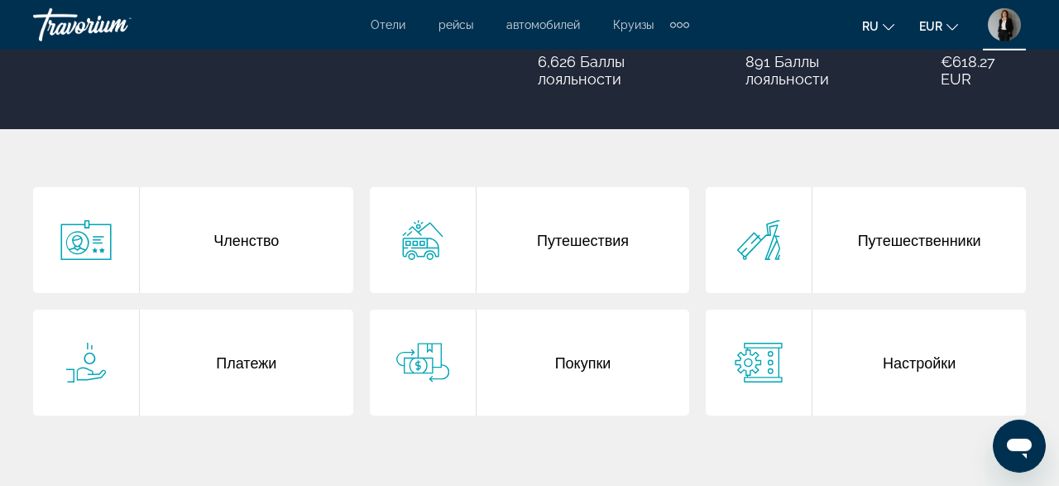
scroll to position [258, 0]
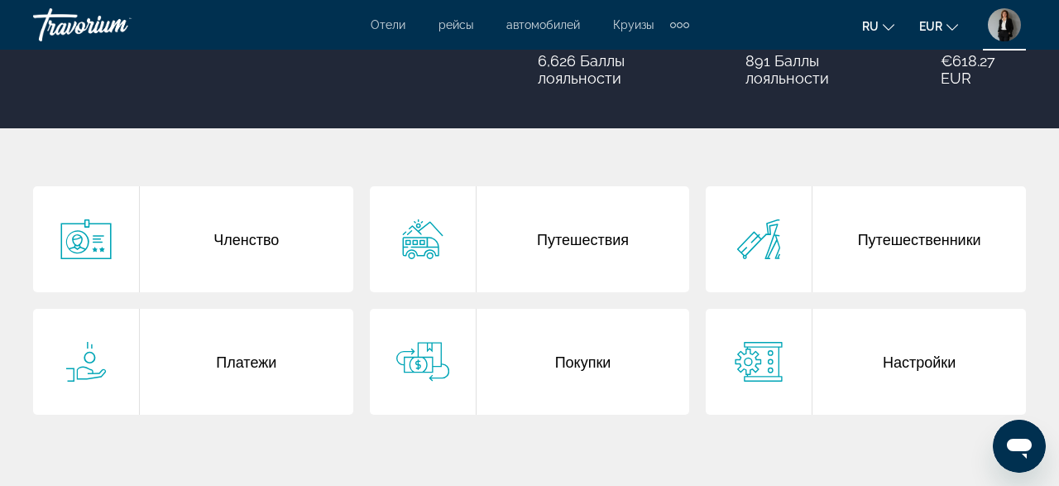
click at [227, 367] on div "Платежи" at bounding box center [246, 362] width 213 height 106
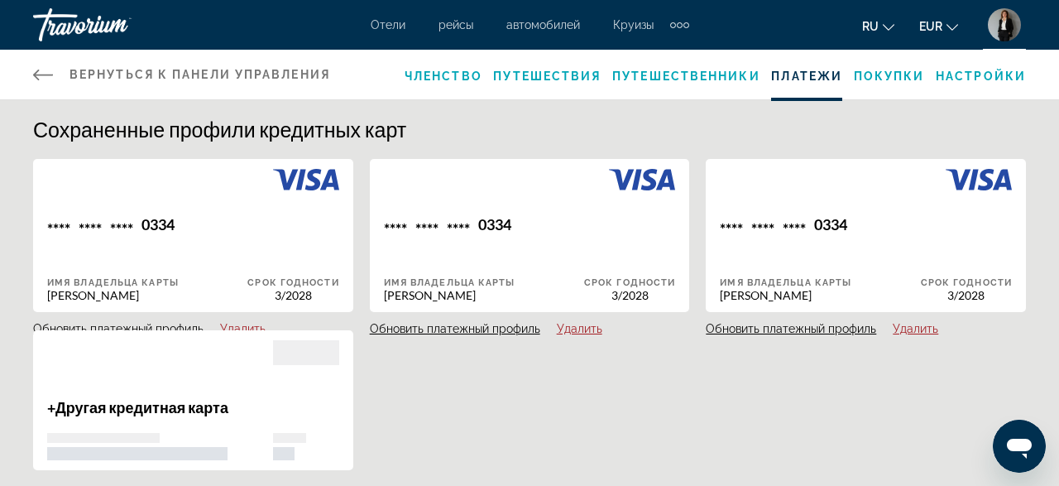
click at [582, 332] on button "Удалить" at bounding box center [579, 328] width 45 height 15
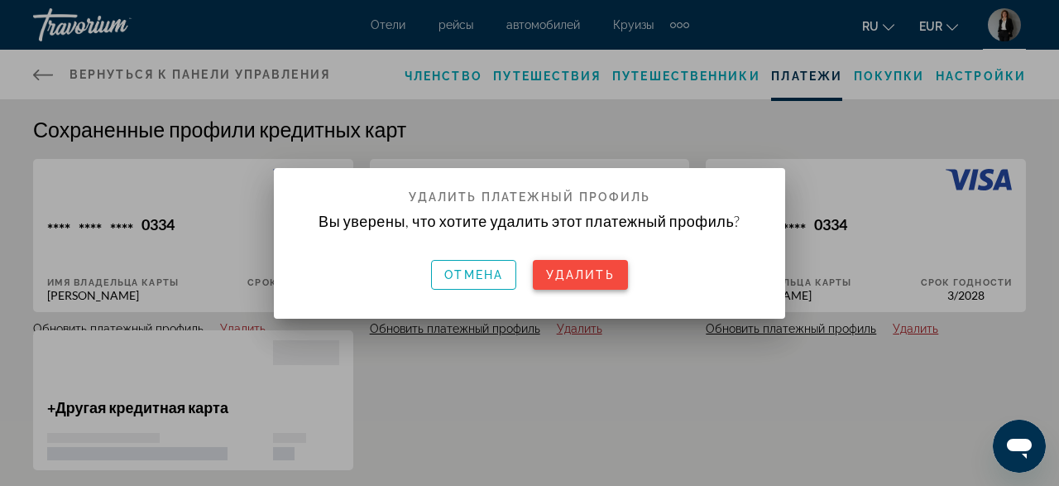
click at [582, 283] on span at bounding box center [580, 275] width 95 height 40
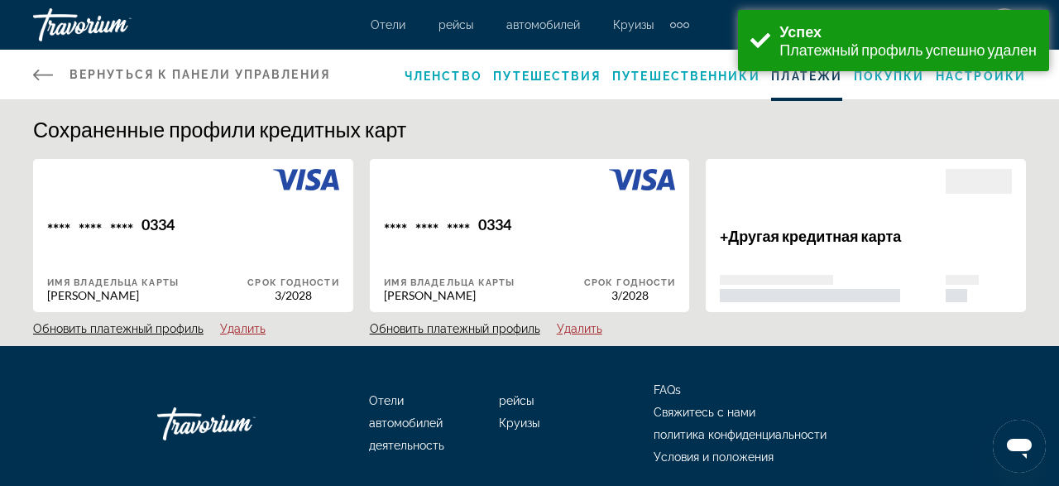
click at [586, 328] on button "Удалить" at bounding box center [579, 328] width 45 height 15
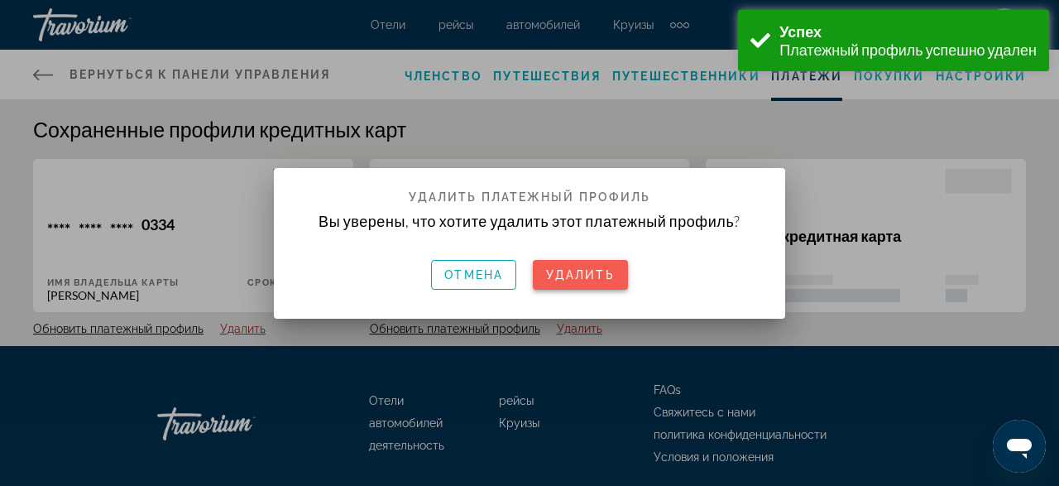
click at [578, 277] on span "Удалить" at bounding box center [580, 274] width 69 height 13
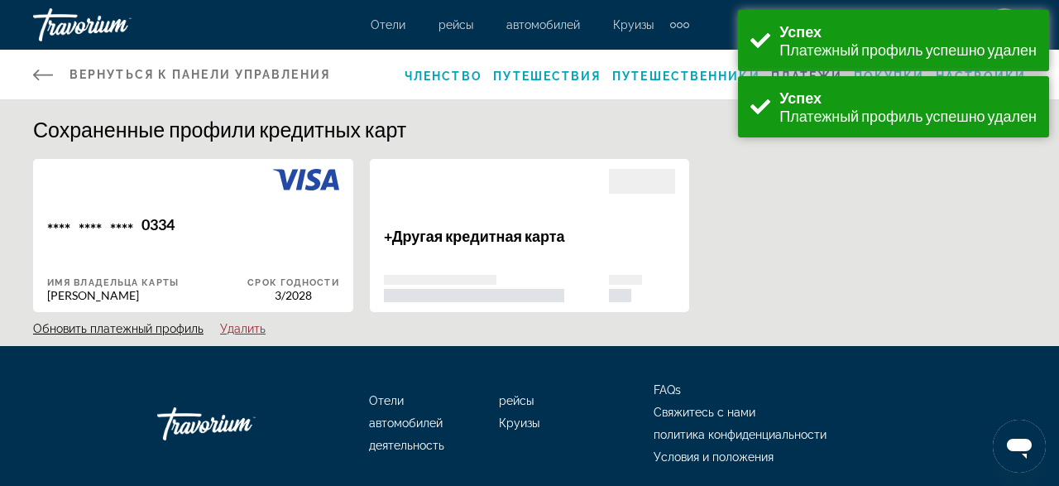
click at [43, 74] on icon "Main content" at bounding box center [43, 74] width 20 height 11
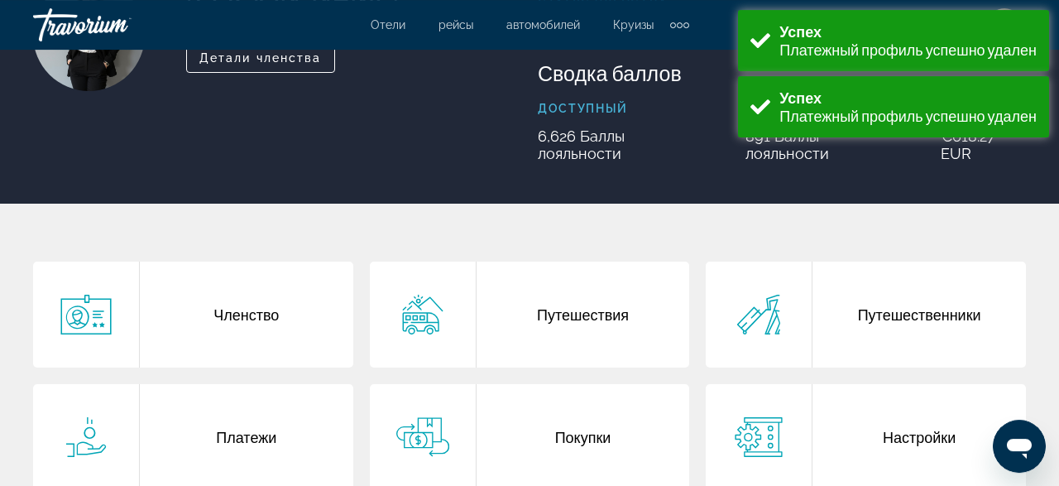
scroll to position [344, 0]
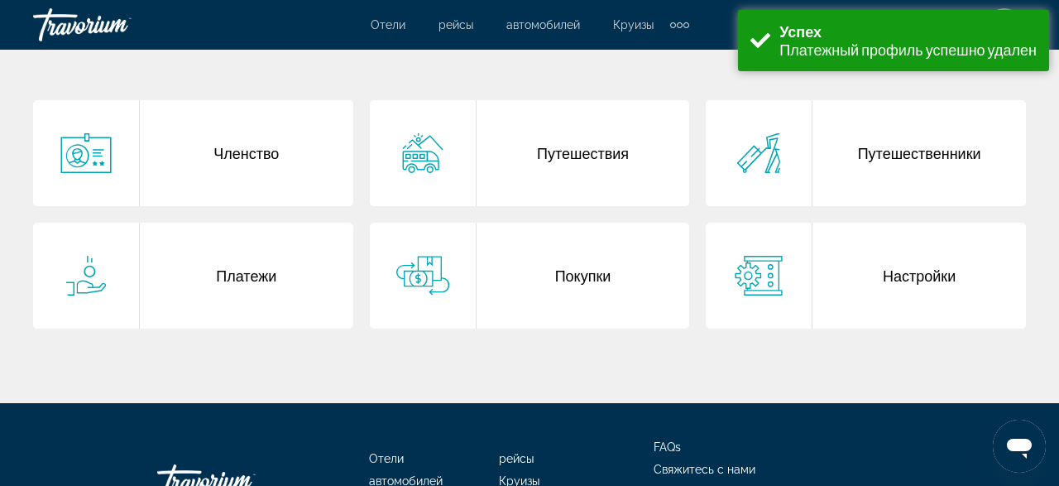
click at [614, 153] on div "Путешествия" at bounding box center [582, 153] width 213 height 106
